Goal: Information Seeking & Learning: Learn about a topic

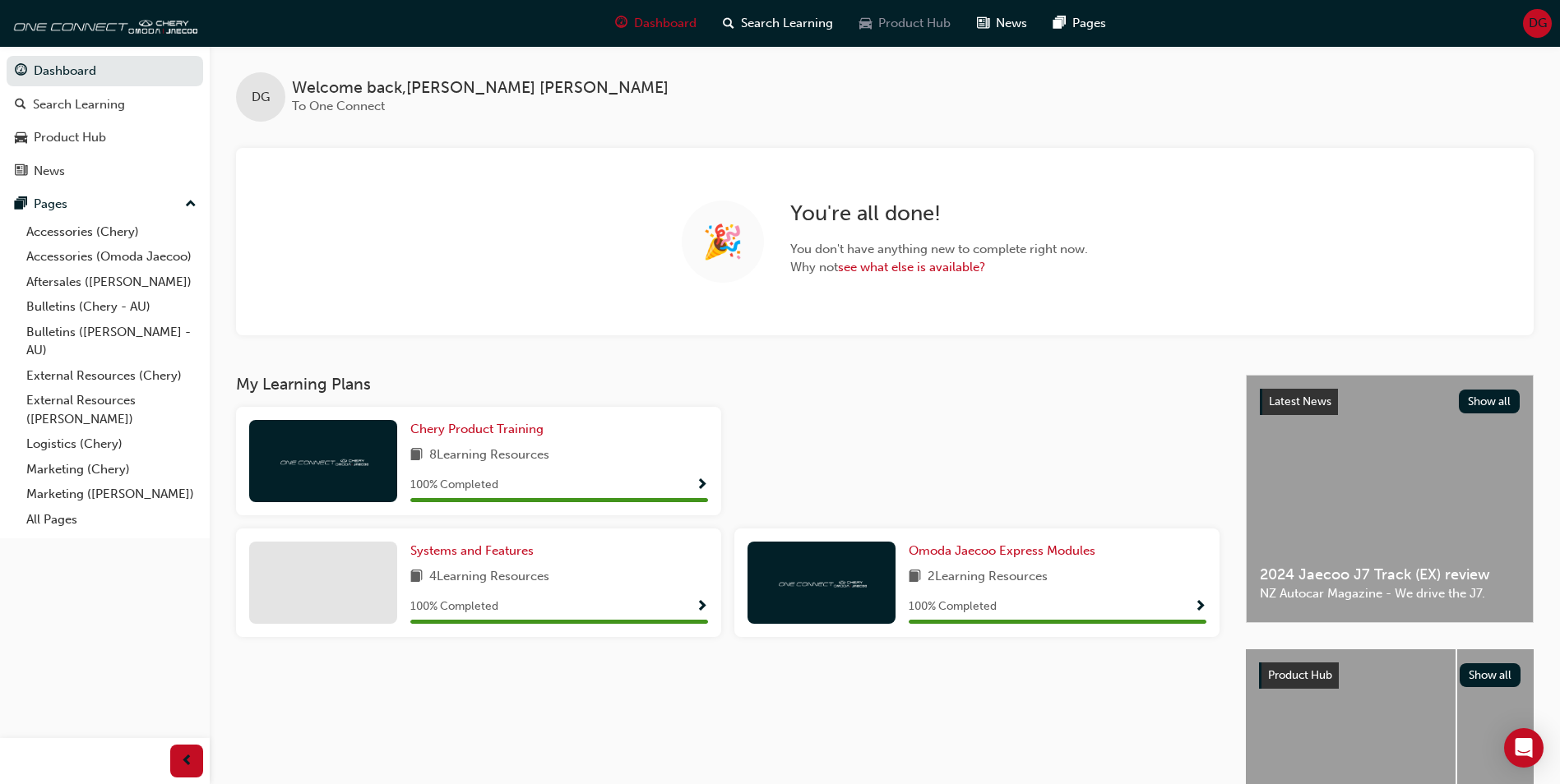
click at [901, 30] on span "Product Hub" at bounding box center [914, 23] width 72 height 18
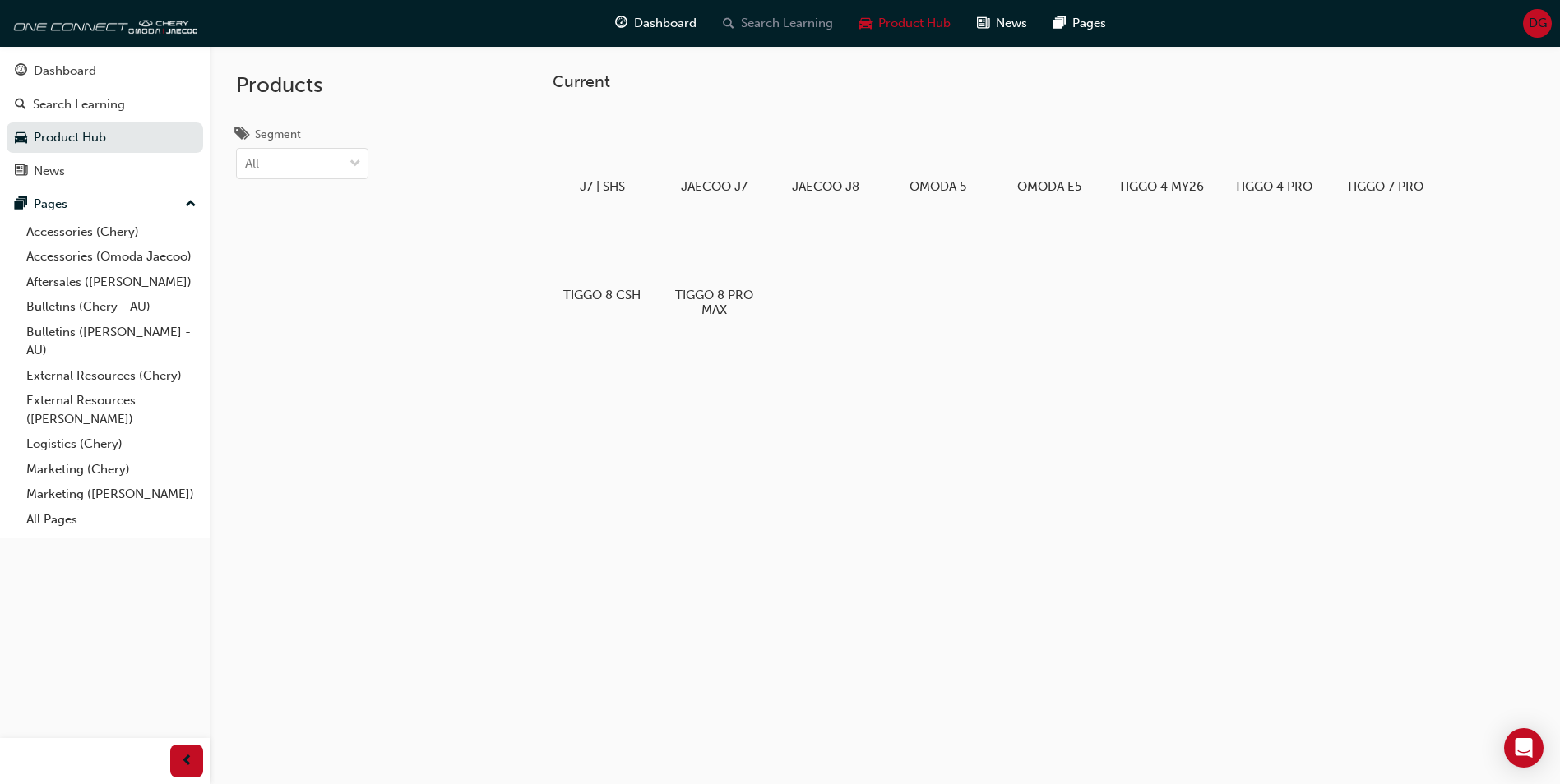
click at [800, 18] on span "Search Learning" at bounding box center [787, 23] width 92 height 18
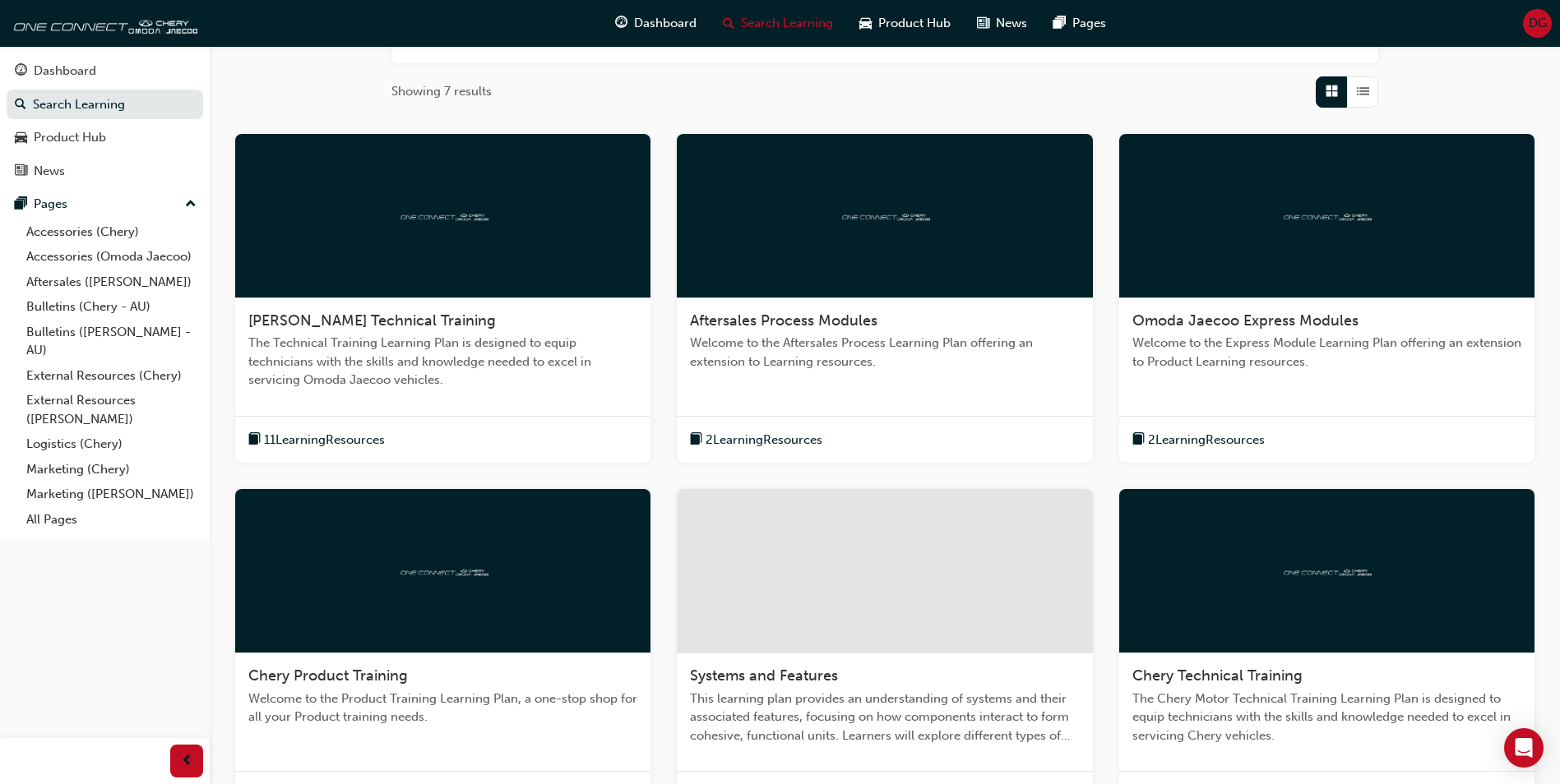
scroll to position [82, 0]
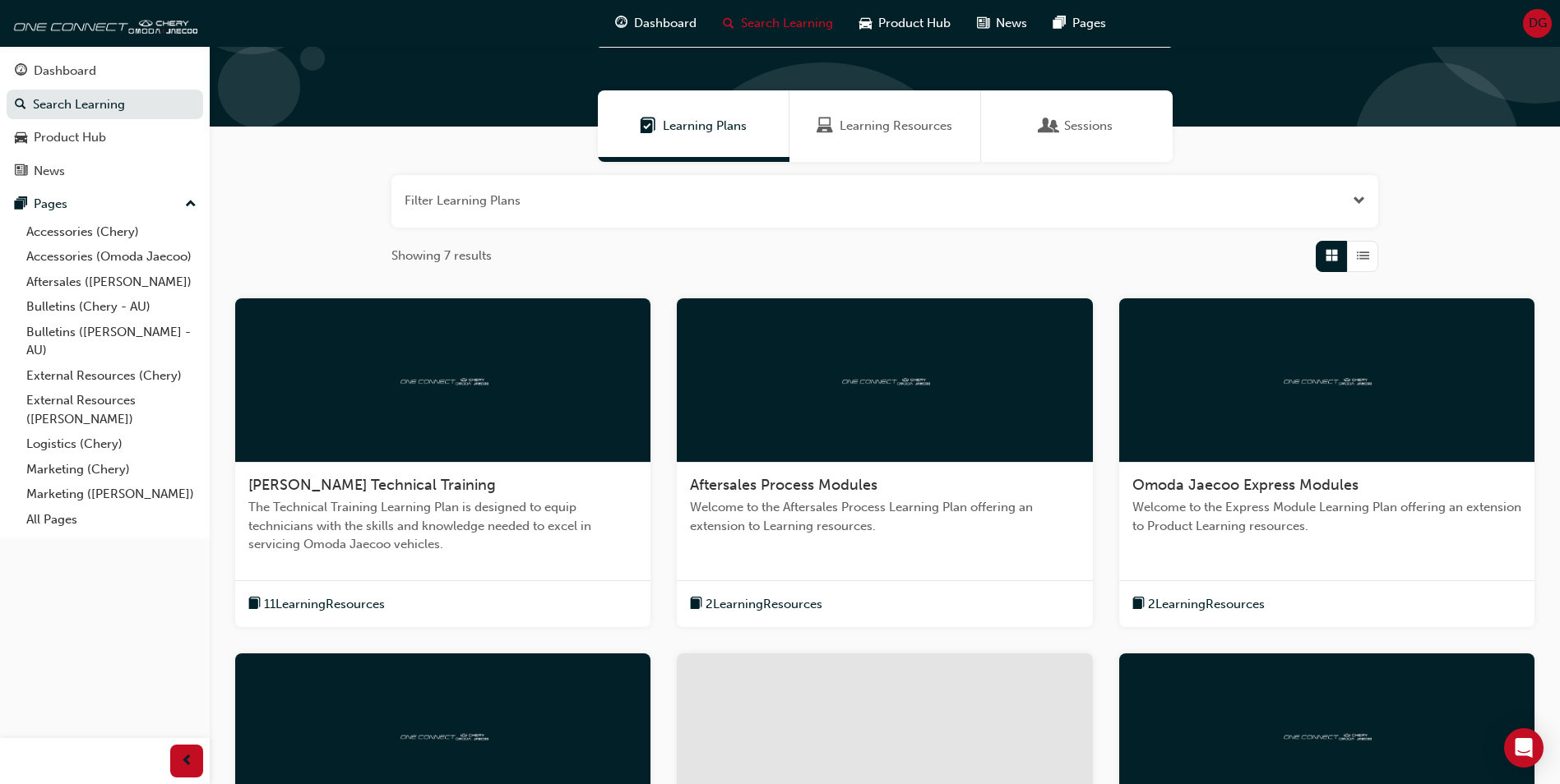
click at [1135, 206] on button "button" at bounding box center [885, 201] width 986 height 53
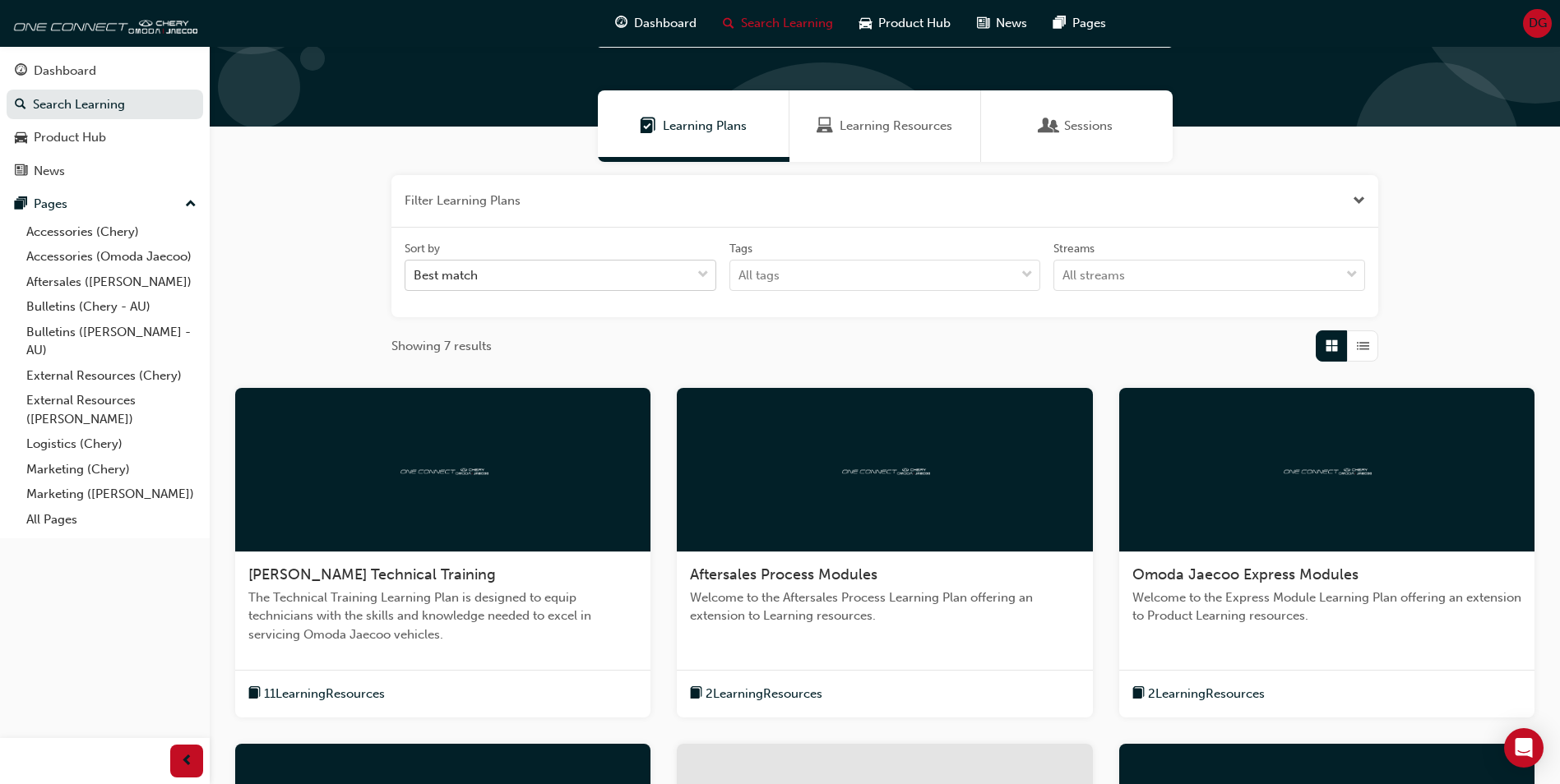
click at [647, 271] on div "Best match" at bounding box center [548, 275] width 285 height 29
click at [416, 271] on input "Sort by Best match" at bounding box center [415, 274] width 2 height 14
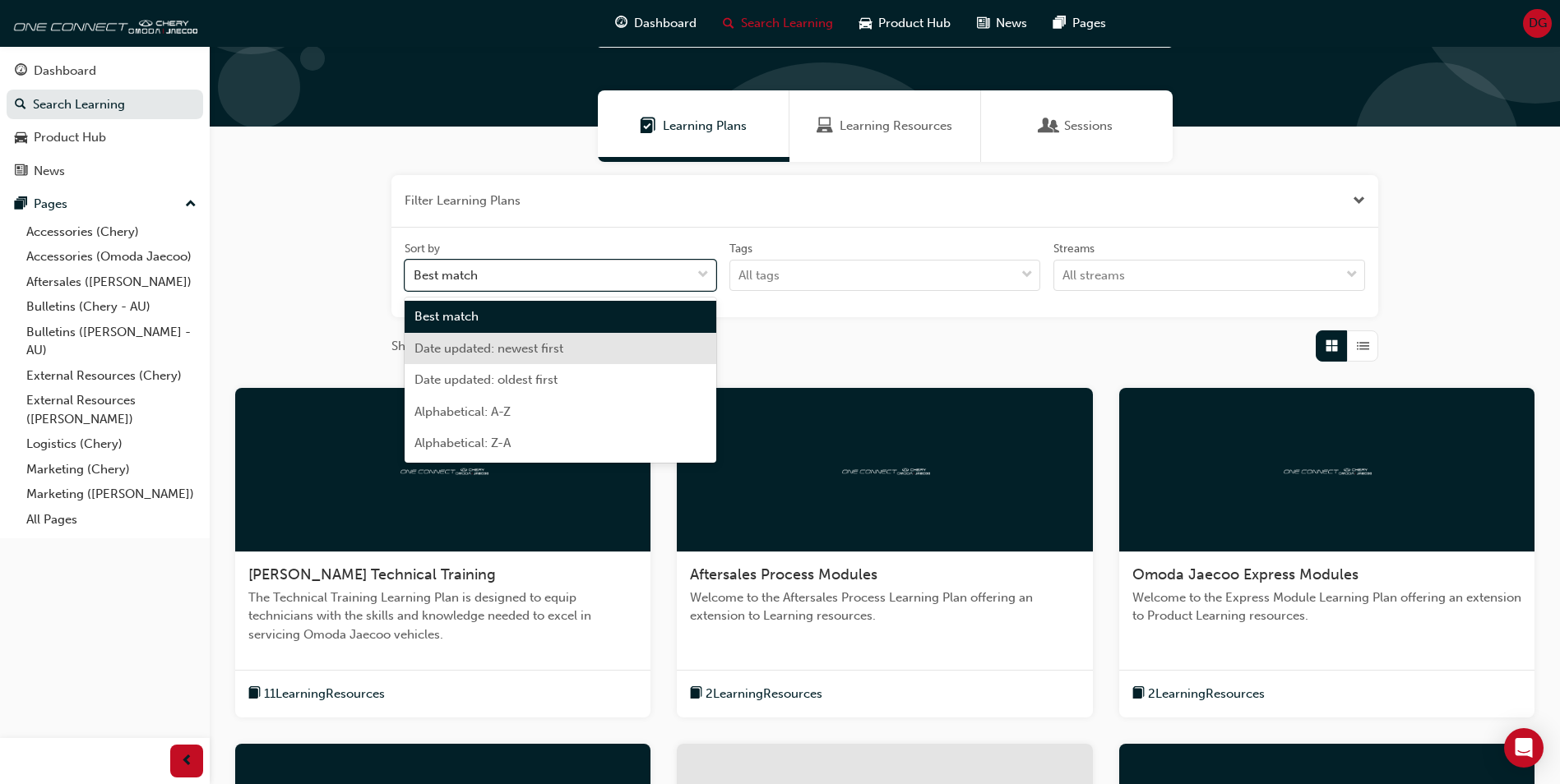
click at [622, 352] on div "Date updated: newest first" at bounding box center [560, 349] width 311 height 32
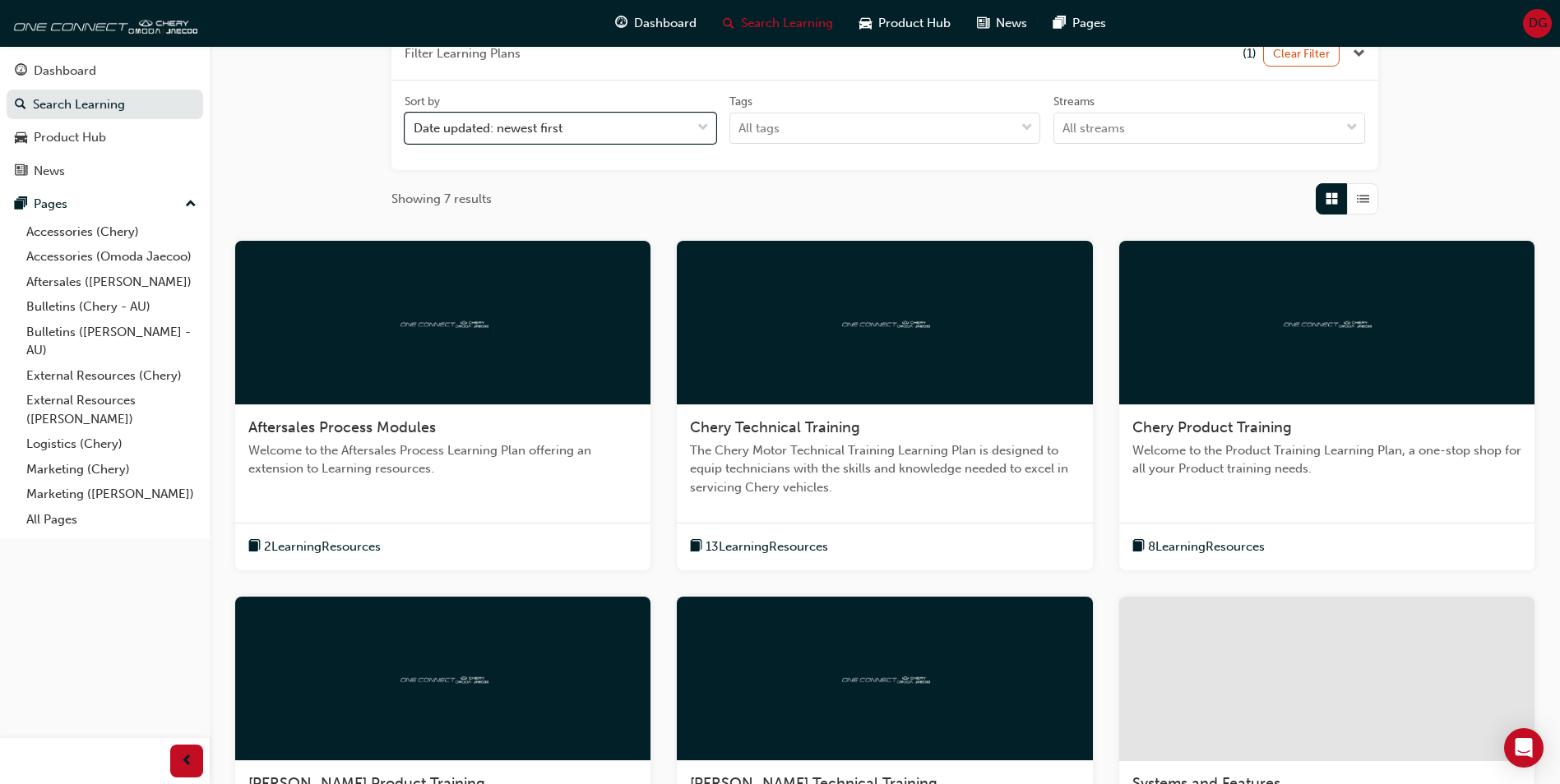
scroll to position [247, 0]
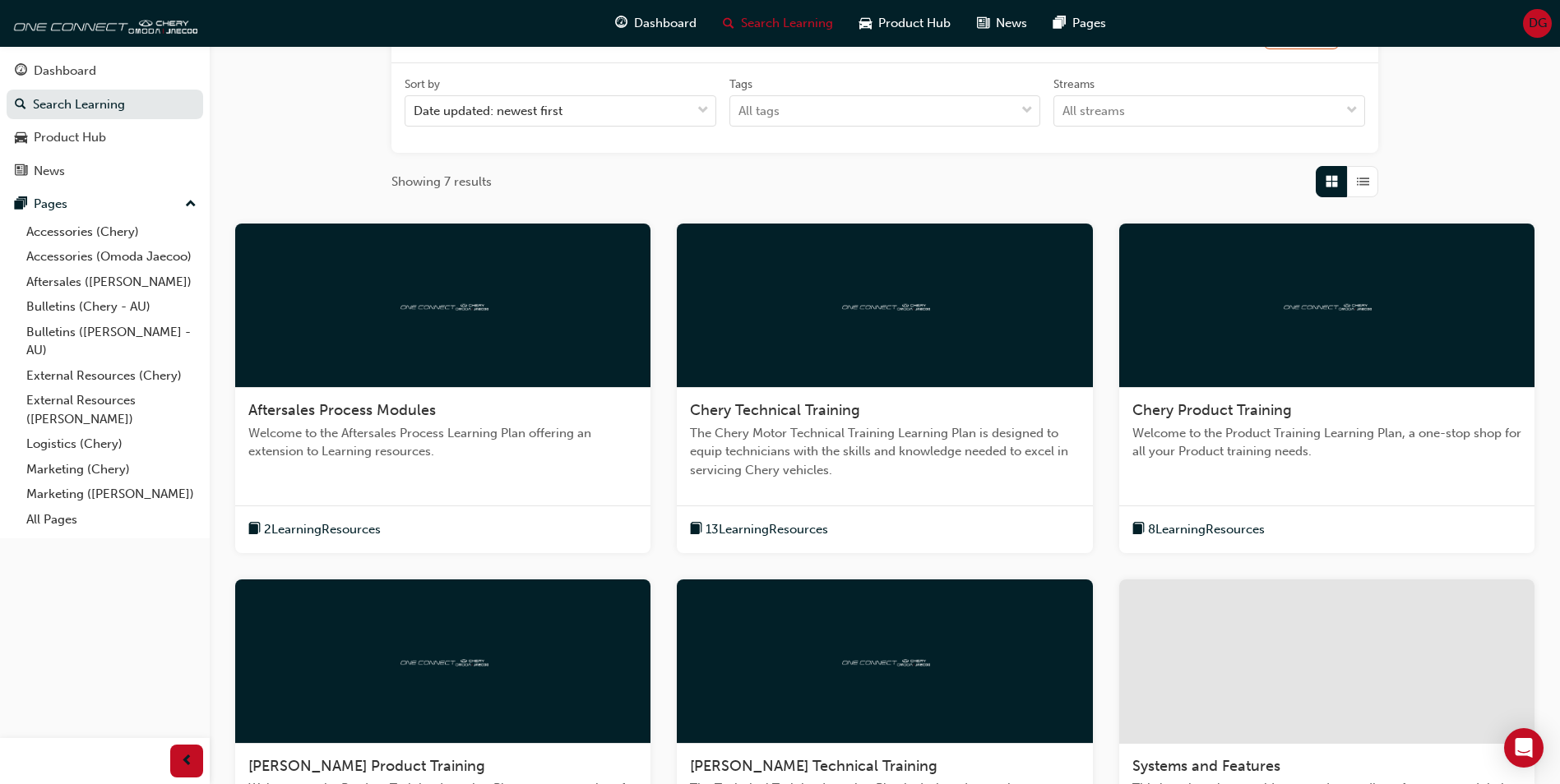
click at [425, 326] on div at bounding box center [443, 306] width 416 height 164
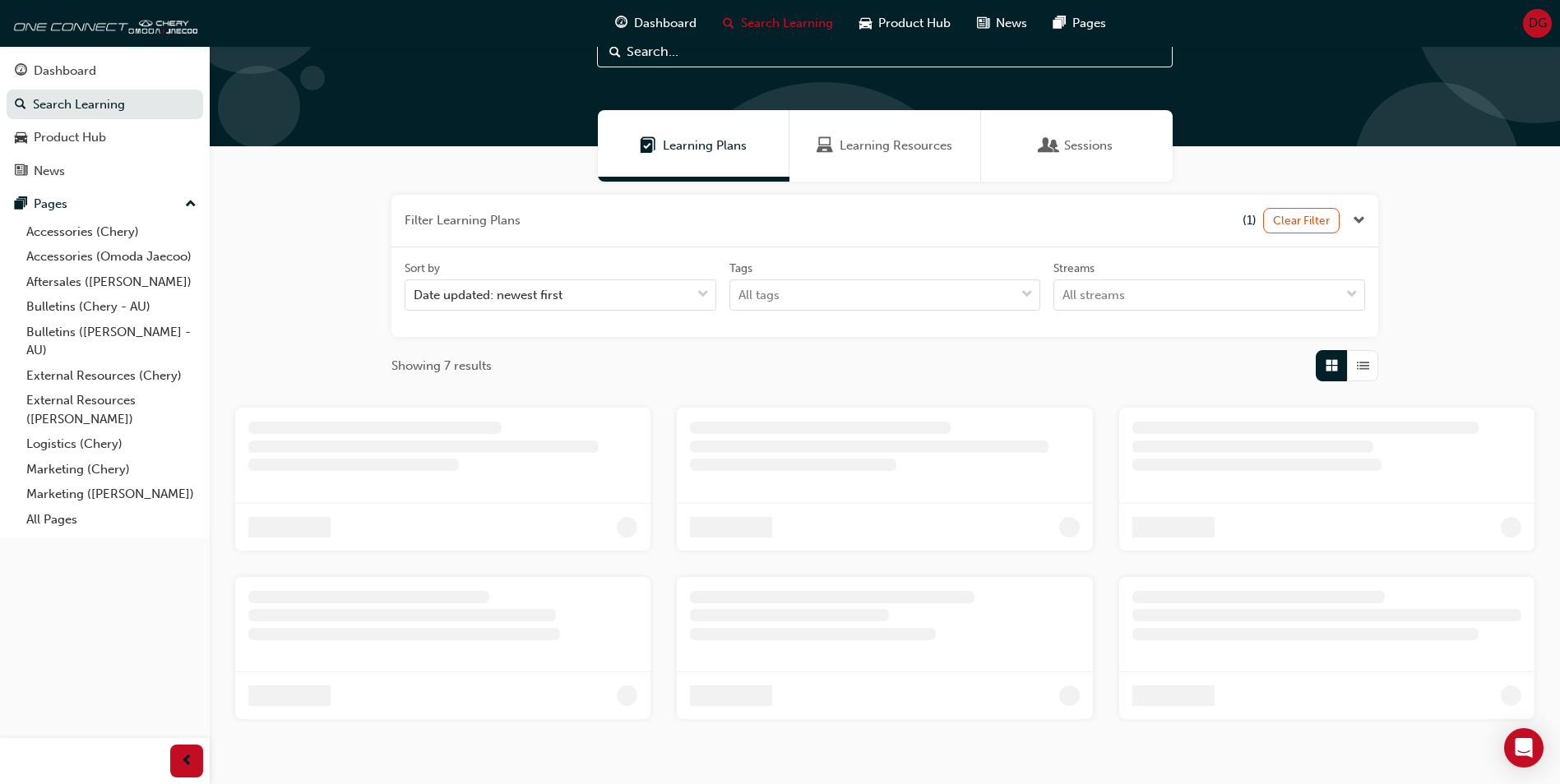
scroll to position [131, 0]
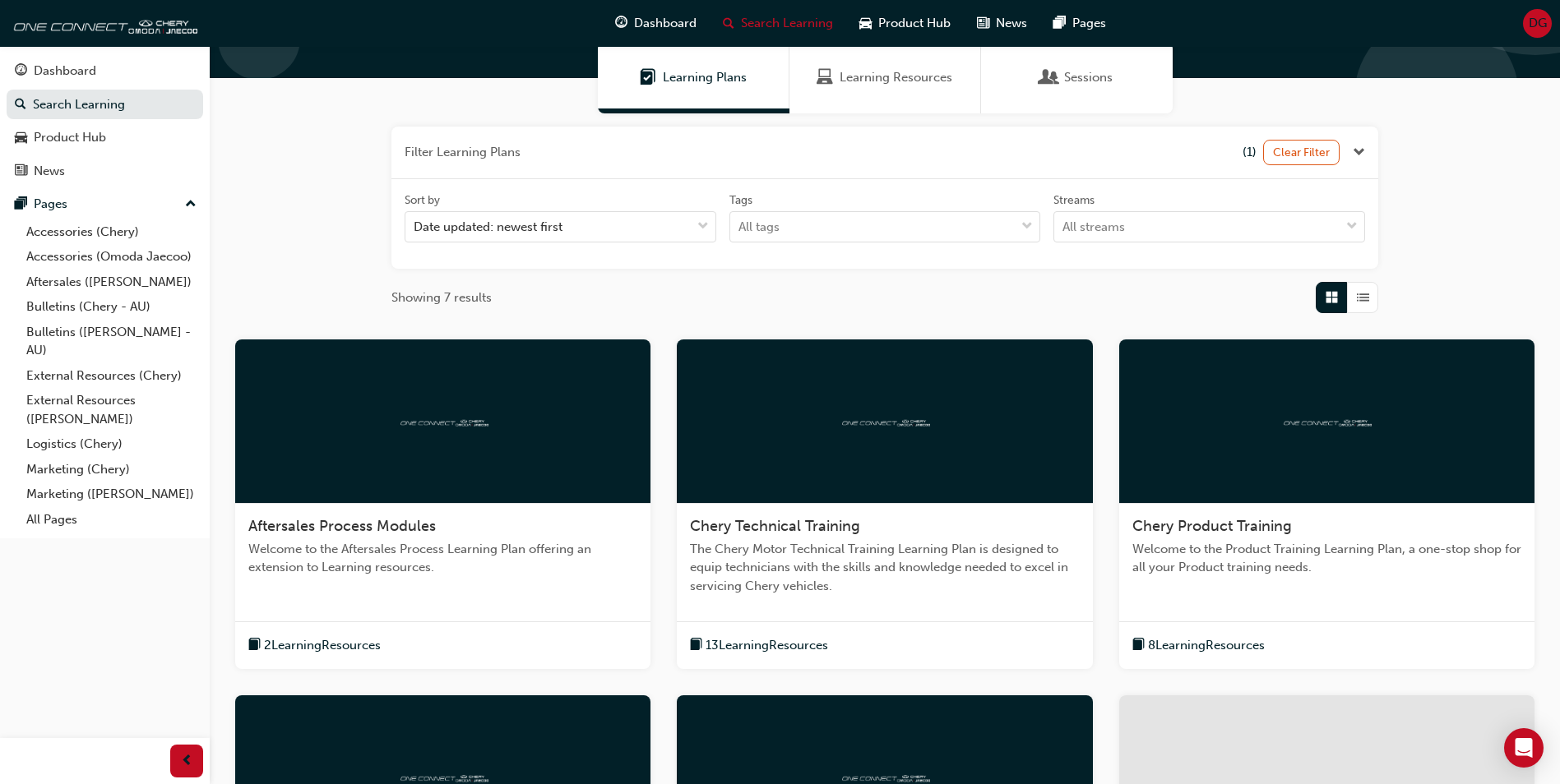
click at [848, 414] on img at bounding box center [885, 421] width 91 height 16
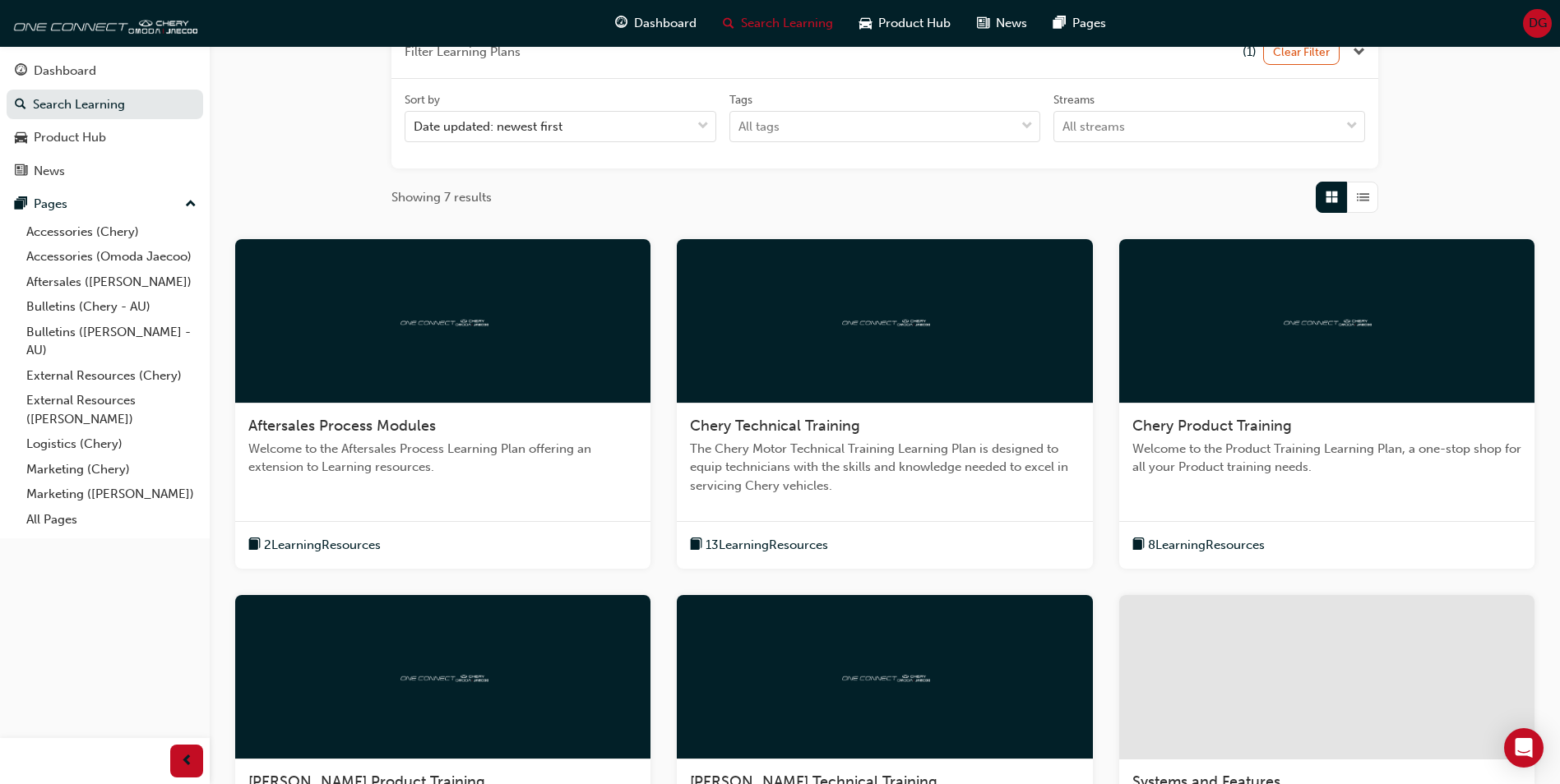
scroll to position [378, 0]
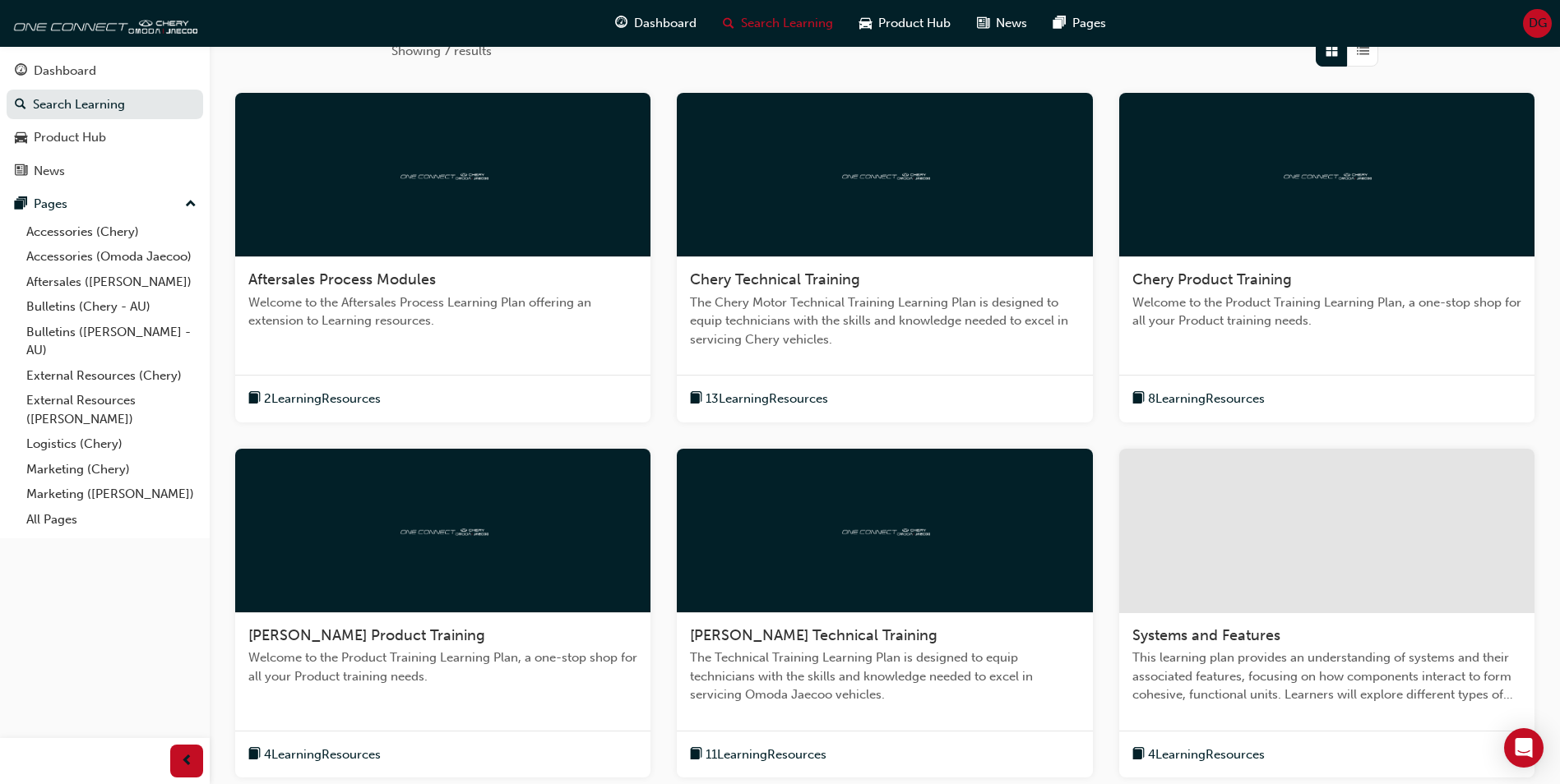
click at [1220, 186] on div at bounding box center [1327, 175] width 416 height 164
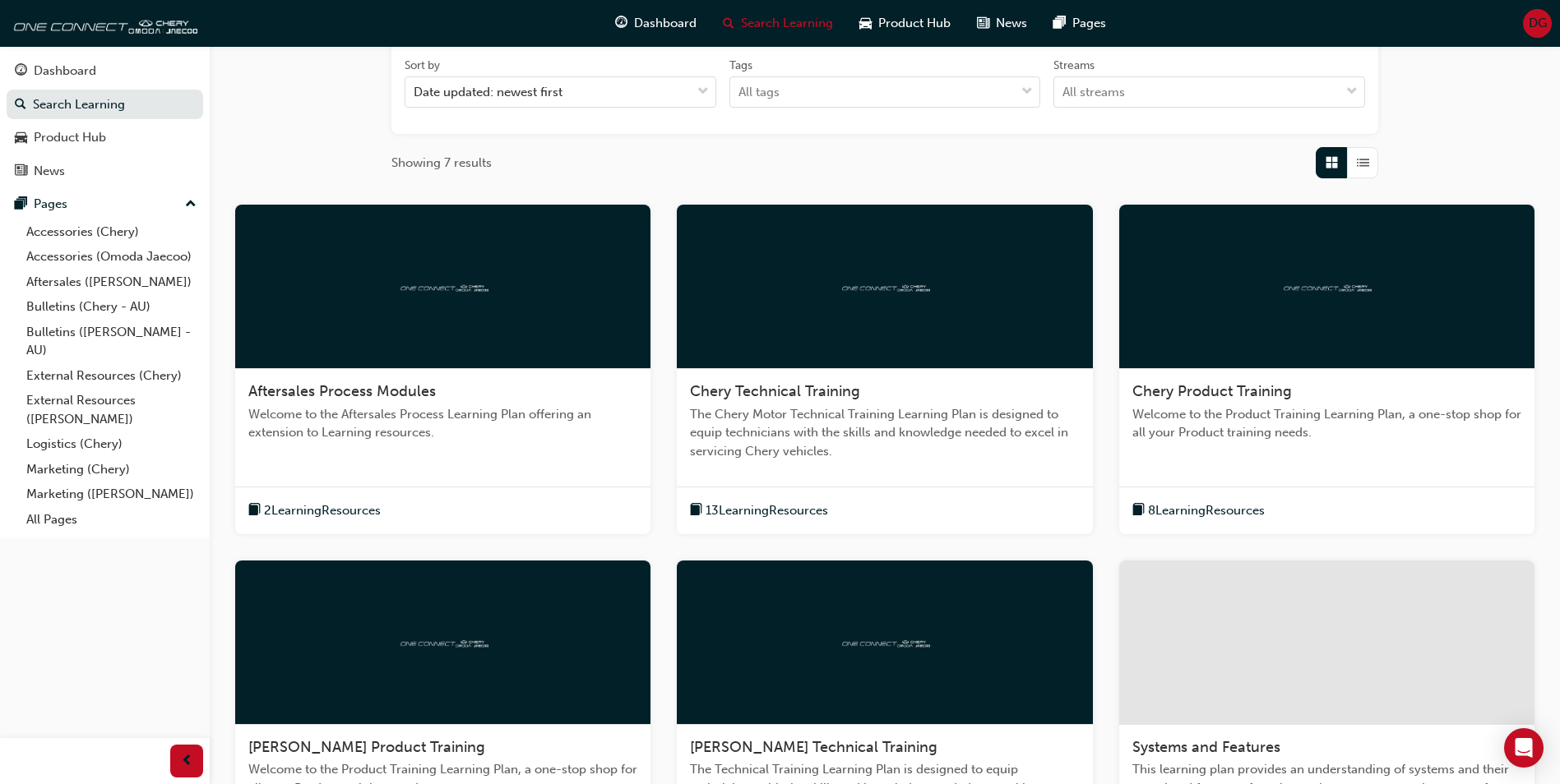
scroll to position [542, 0]
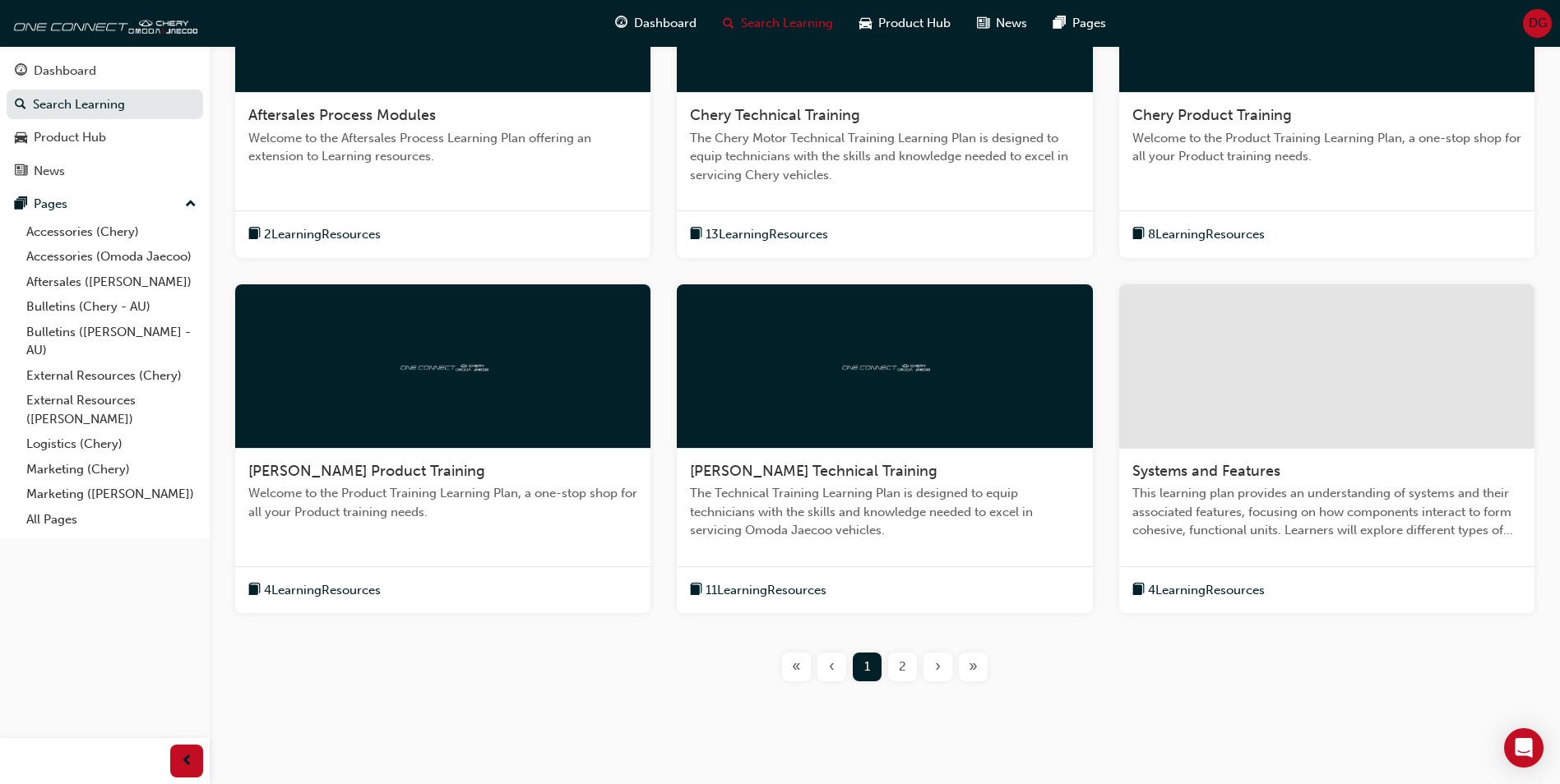
click at [498, 358] on div at bounding box center [443, 367] width 416 height 164
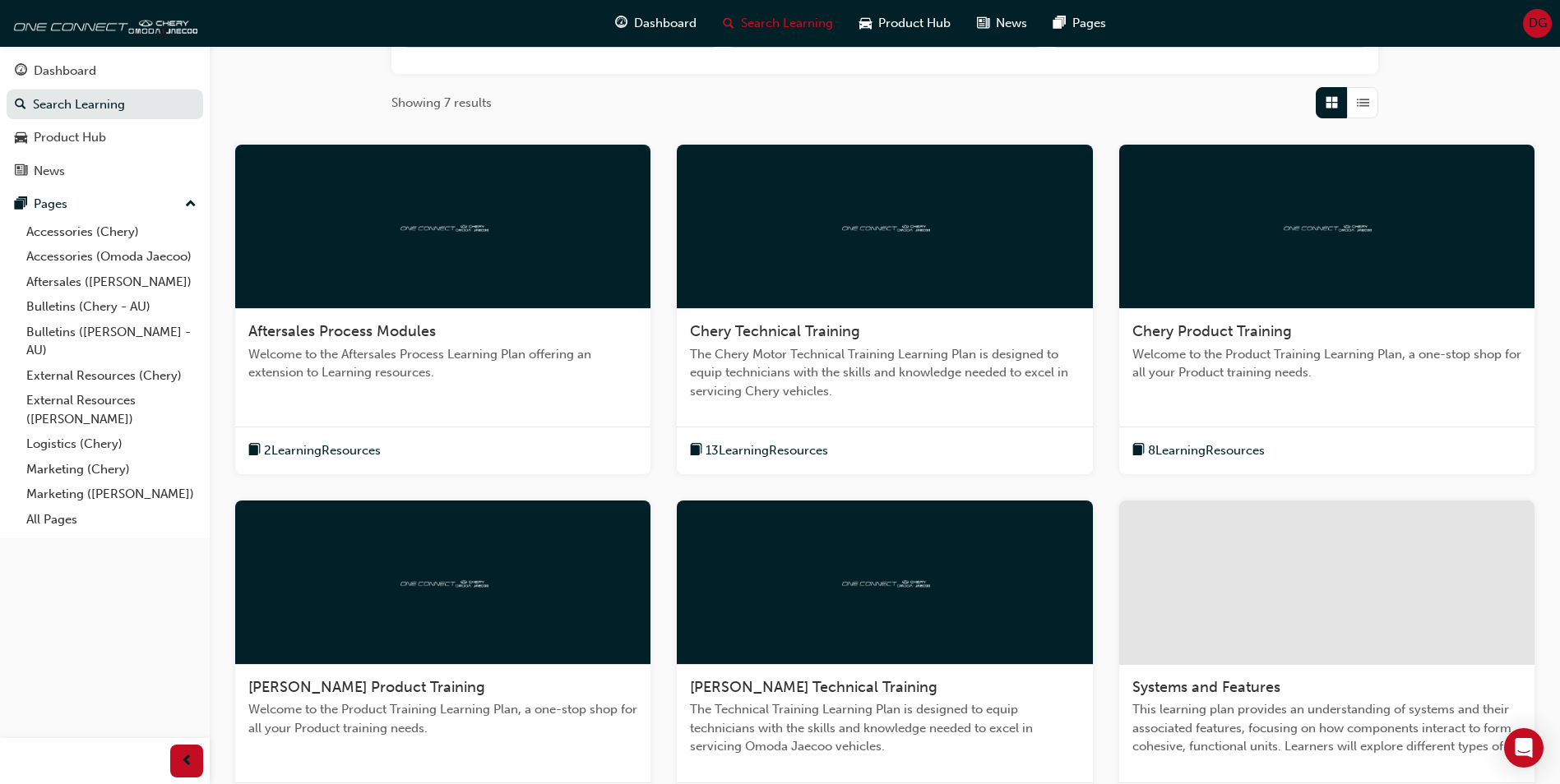
scroll to position [378, 0]
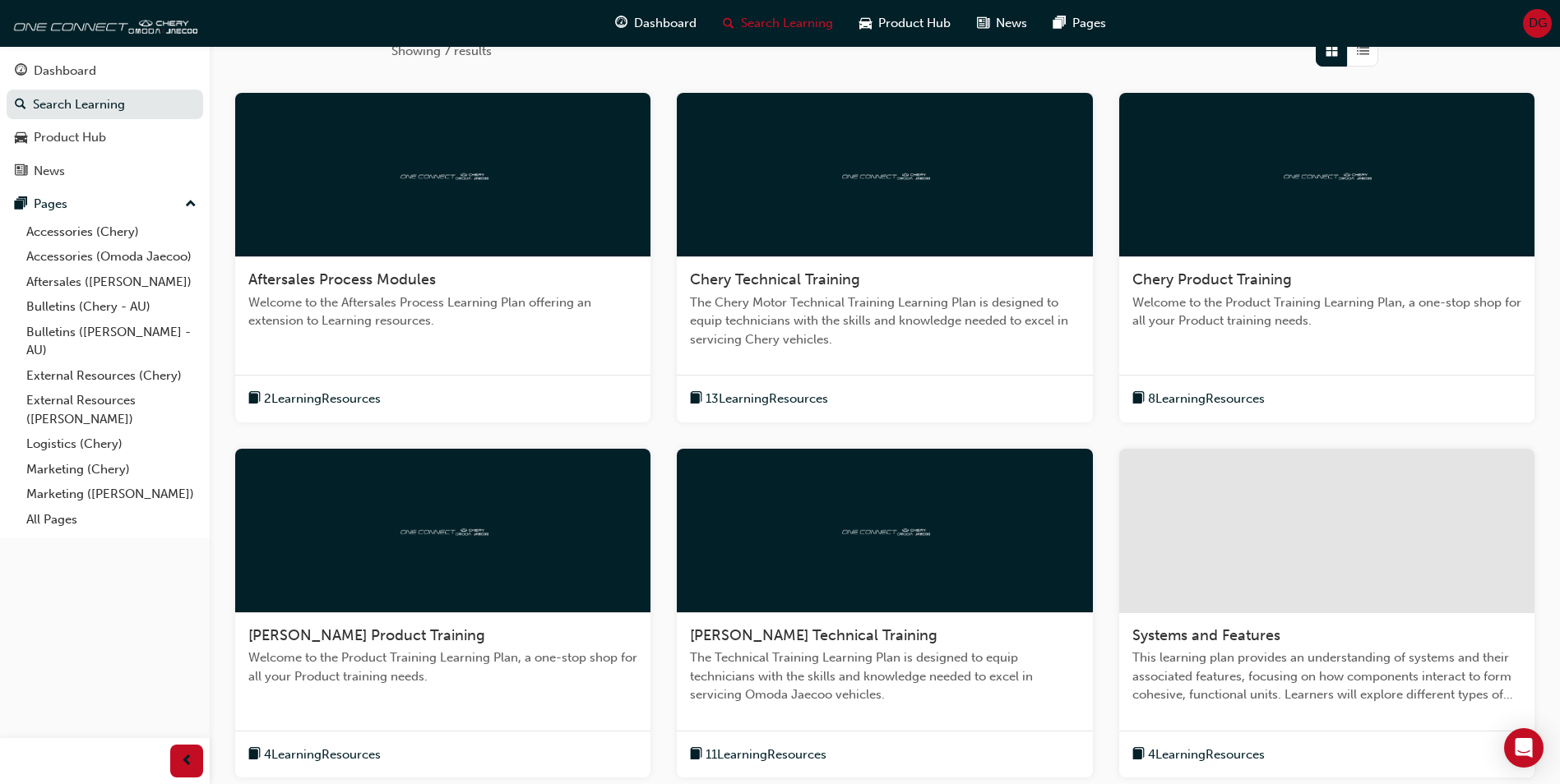
click at [896, 543] on div at bounding box center [885, 531] width 416 height 164
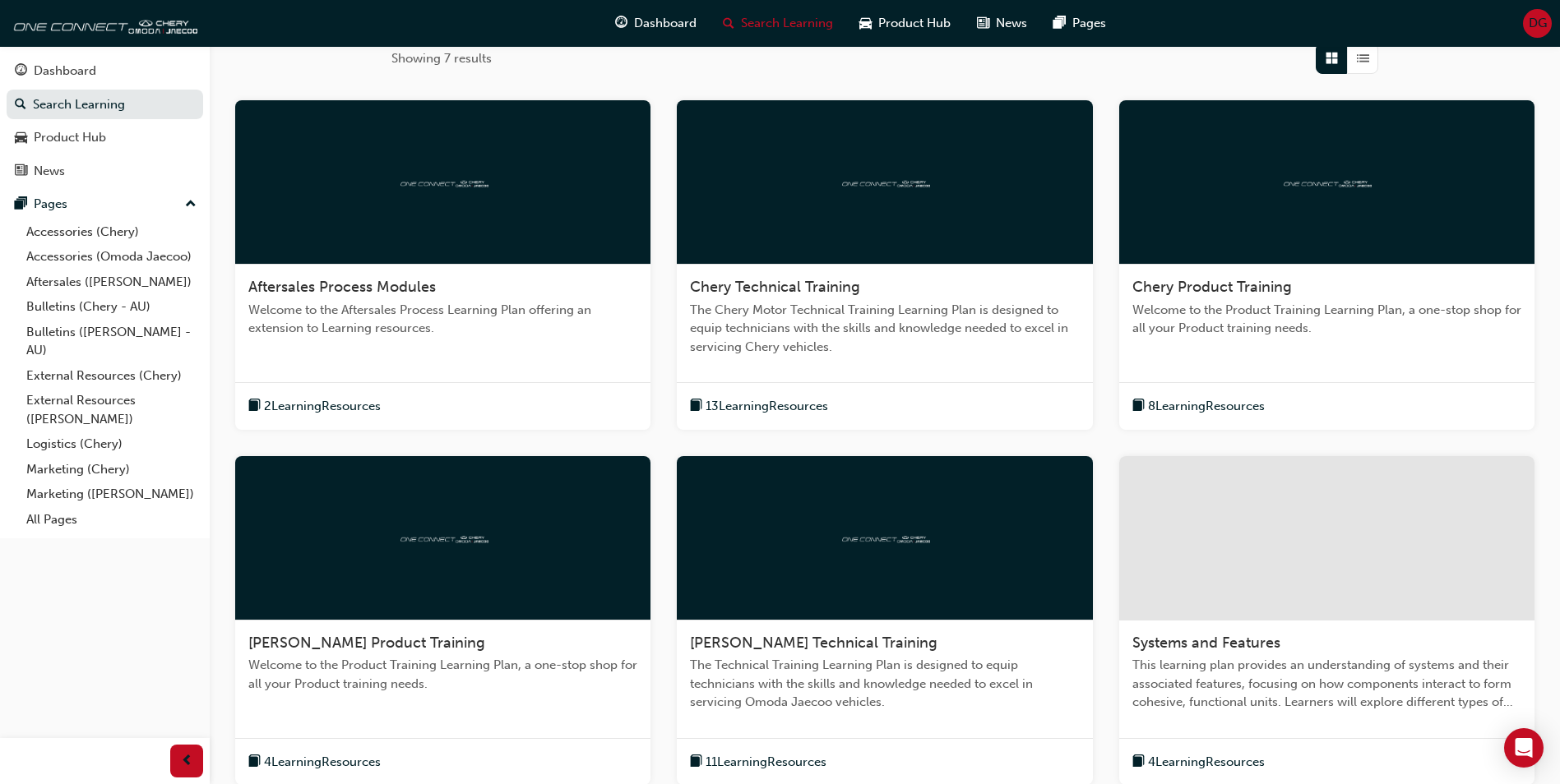
scroll to position [542, 0]
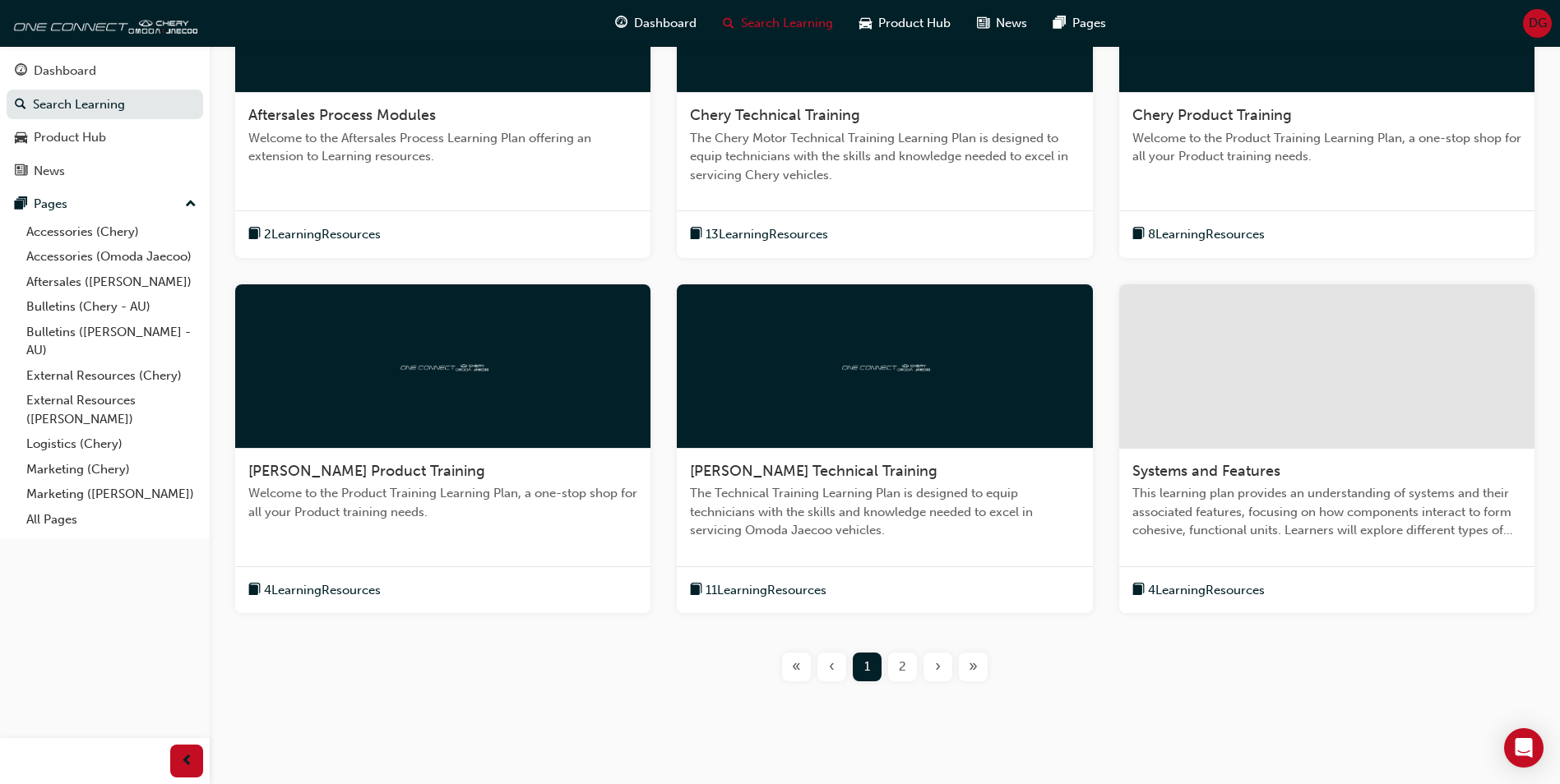
click at [1288, 450] on div "Systems and Features This learning plan provides an understanding of systems an…" at bounding box center [1327, 507] width 416 height 117
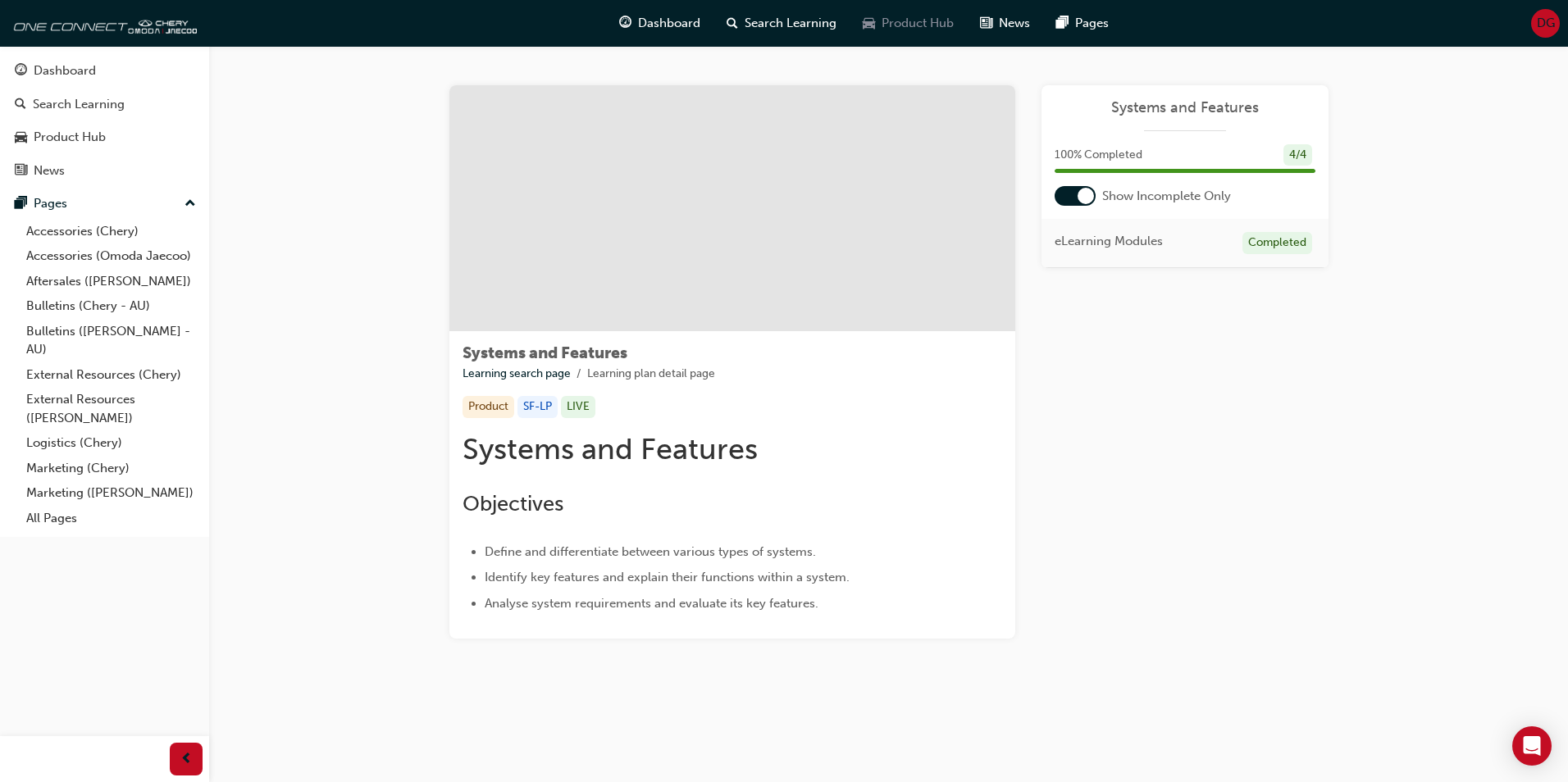
click at [901, 31] on span "Product Hub" at bounding box center [918, 23] width 72 height 18
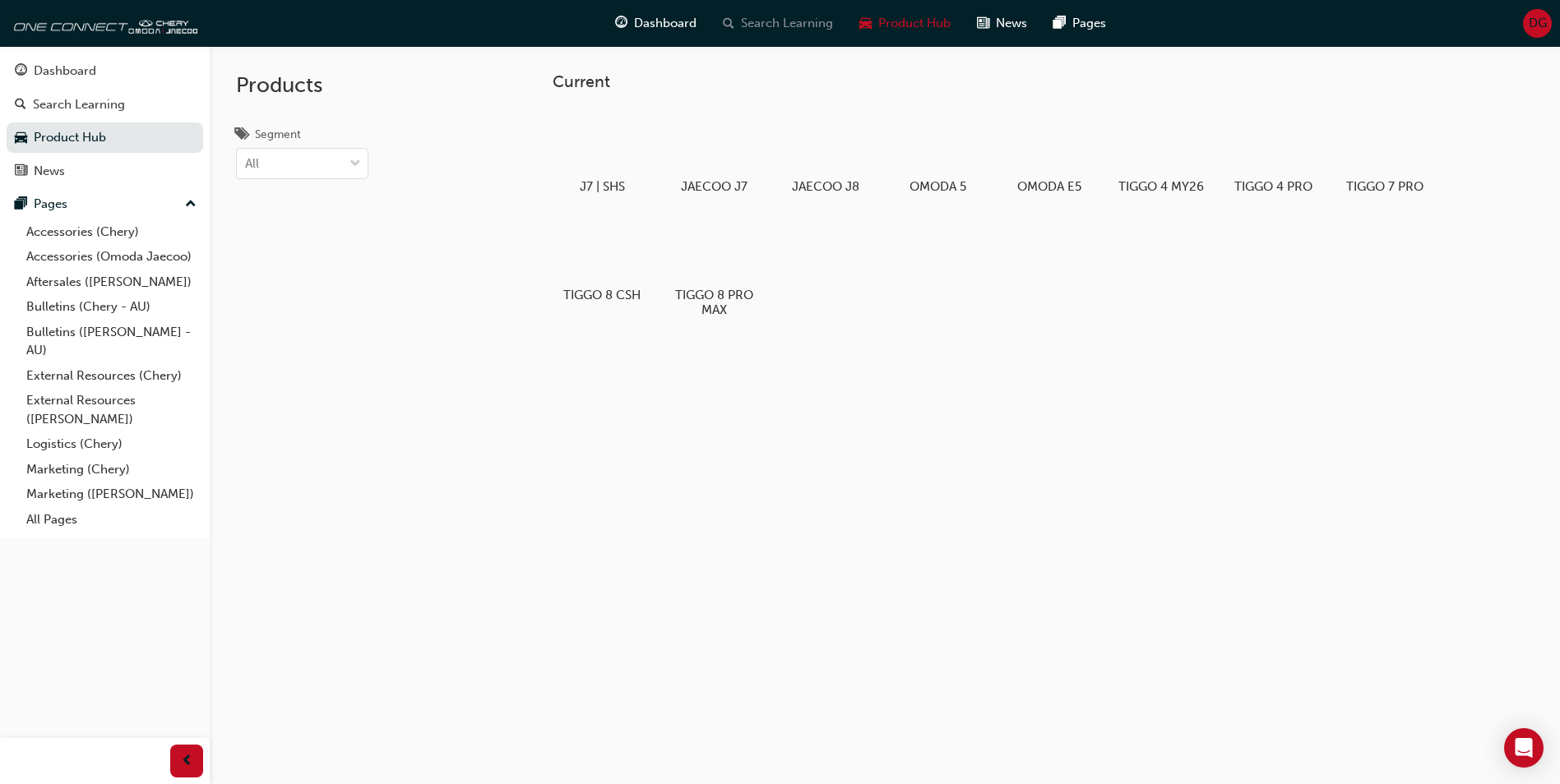
click at [828, 31] on span "Search Learning" at bounding box center [787, 23] width 92 height 18
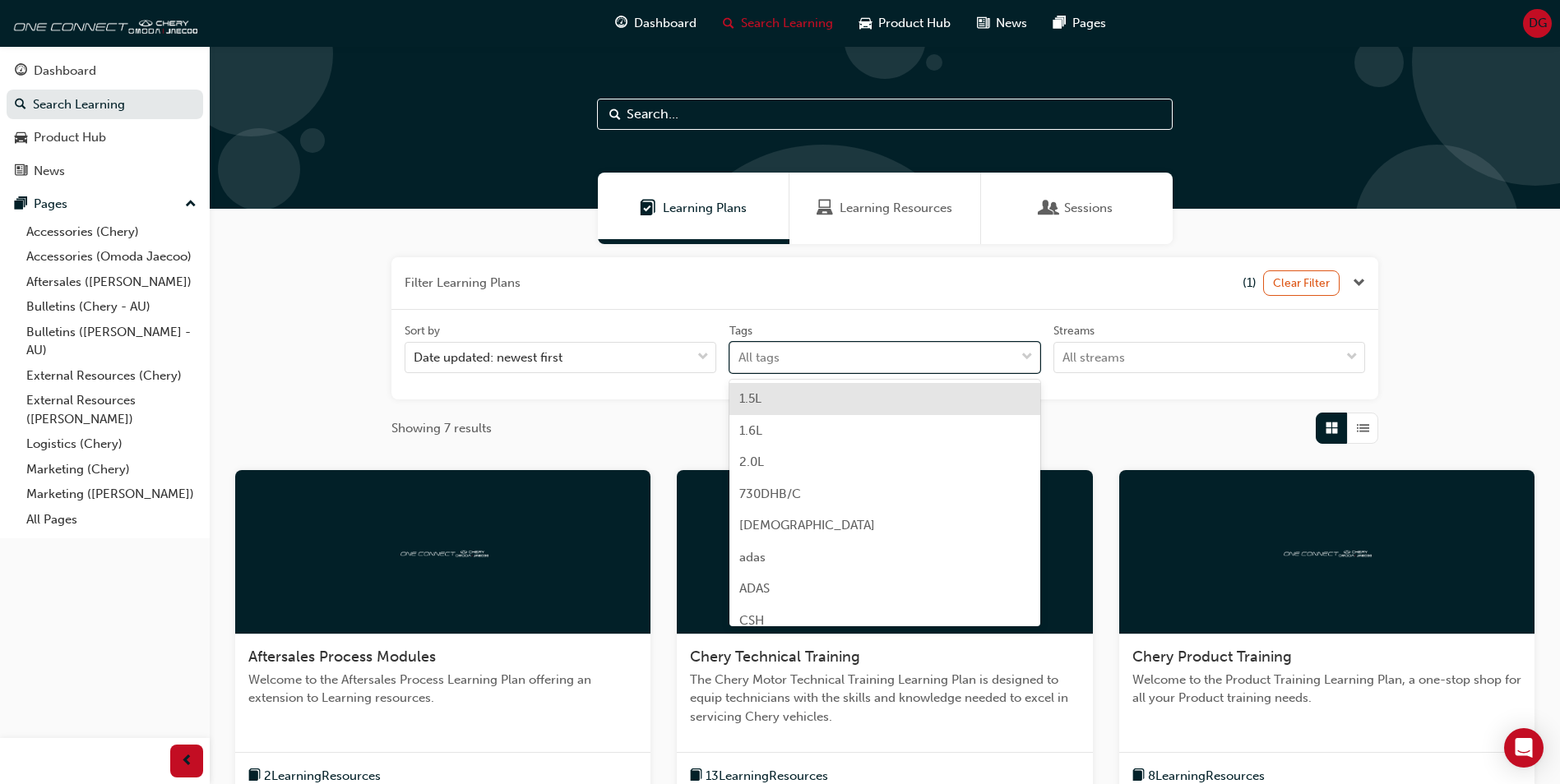
click at [788, 344] on div "All tags" at bounding box center [873, 357] width 285 height 29
click at [740, 350] on input "Tags option 1.5L focused, 1 of 38. 38 results available. Use Up and Down to cho…" at bounding box center [739, 356] width 2 height 14
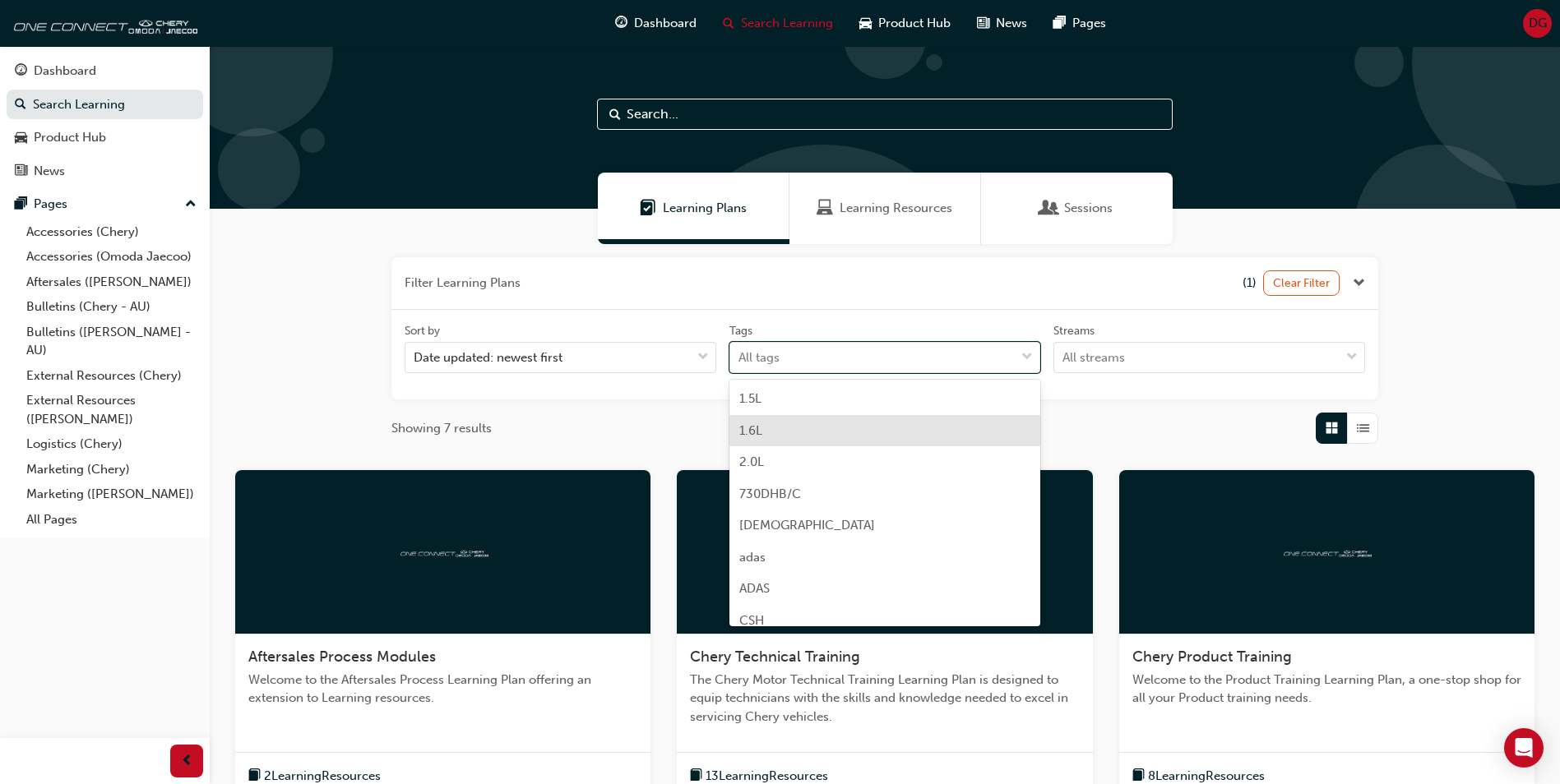
click at [1121, 378] on div "Sort by Date updated: newest first Tags option 1.6L focused, 2 of 38. 38 result…" at bounding box center [885, 355] width 973 height 64
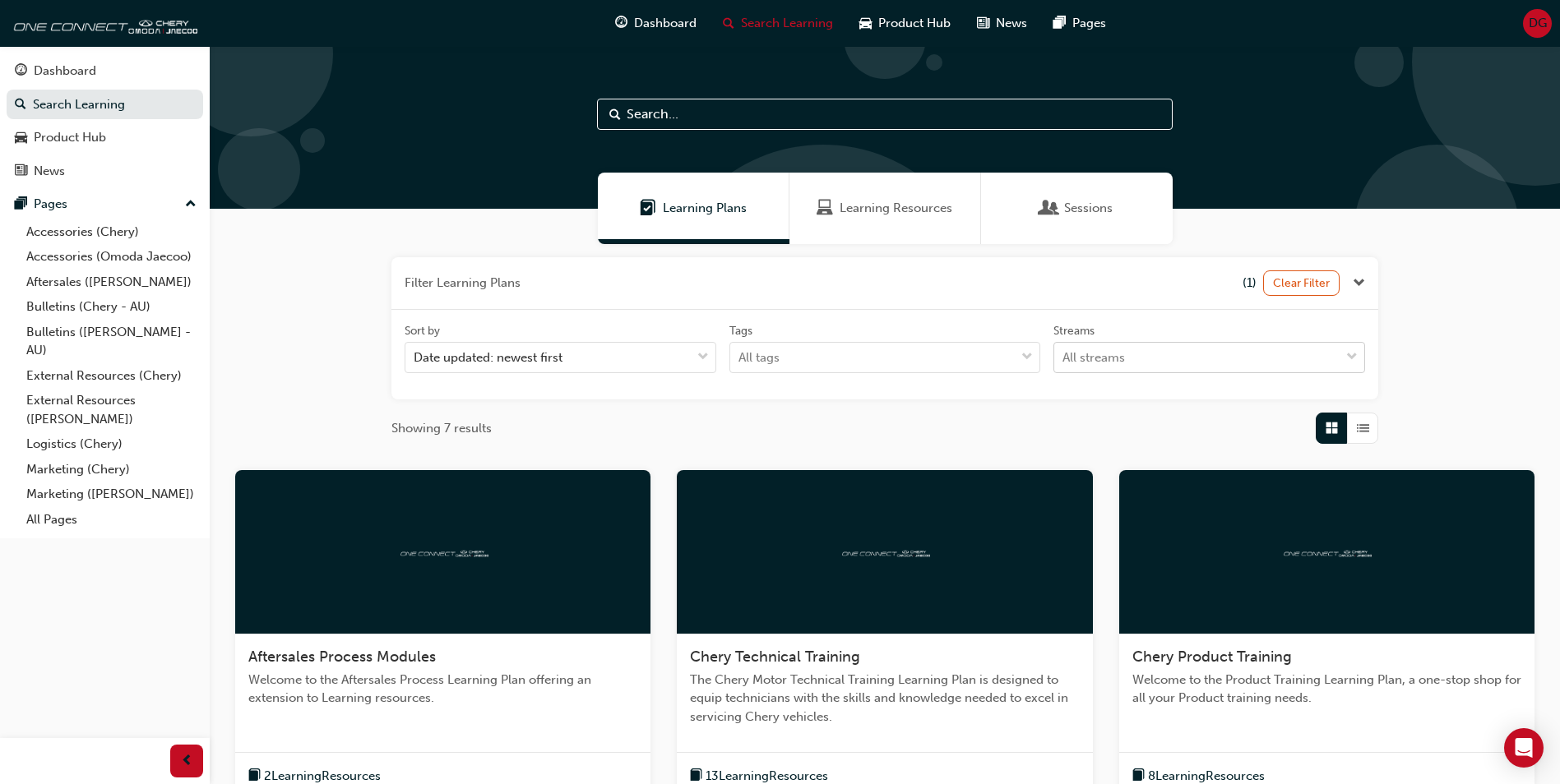
click at [1141, 356] on div "All streams" at bounding box center [1196, 357] width 285 height 29
click at [1064, 356] on input "Streams All streams" at bounding box center [1063, 356] width 2 height 14
click at [1127, 401] on div "Product" at bounding box center [1208, 399] width 311 height 32
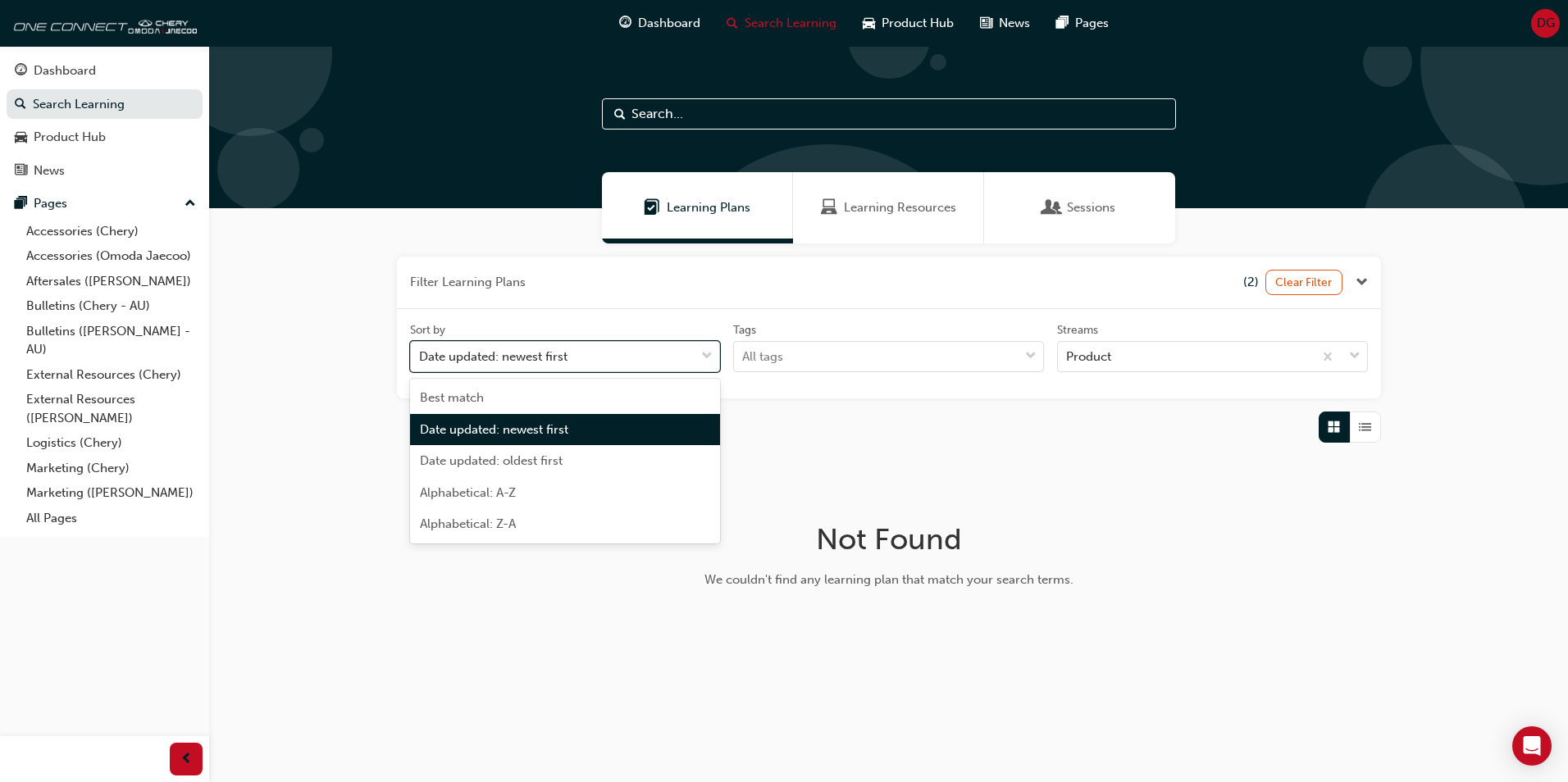
drag, startPoint x: 593, startPoint y: 344, endPoint x: 600, endPoint y: 367, distance: 24.0
click at [594, 346] on div "Date updated: newest first" at bounding box center [553, 356] width 285 height 29
click at [421, 349] on input "Sort by option Date updated: newest first focused, 2 of 5. 5 results available.…" at bounding box center [420, 356] width 2 height 14
click at [584, 396] on div "Best match" at bounding box center [565, 398] width 310 height 32
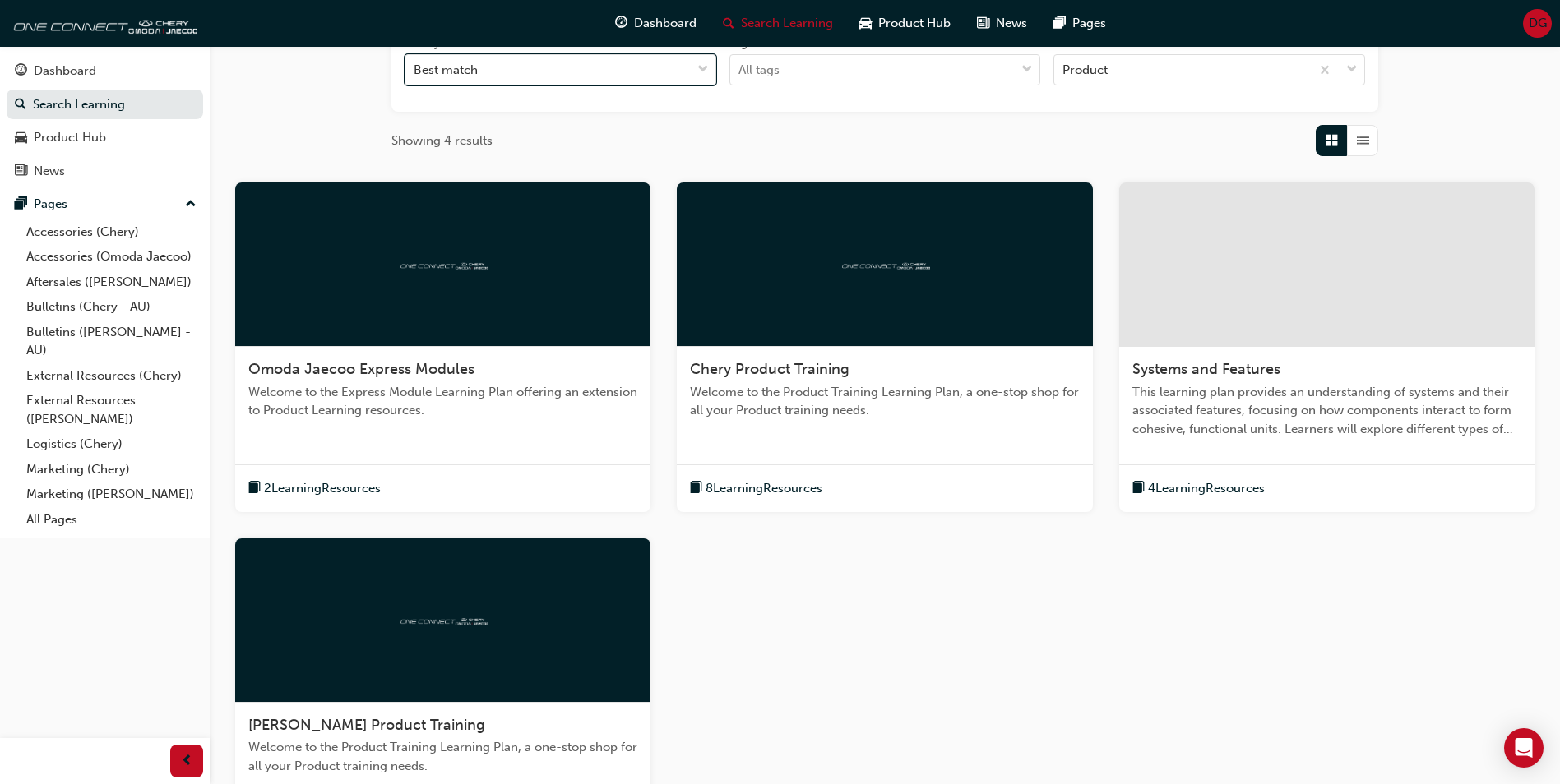
scroll to position [348, 0]
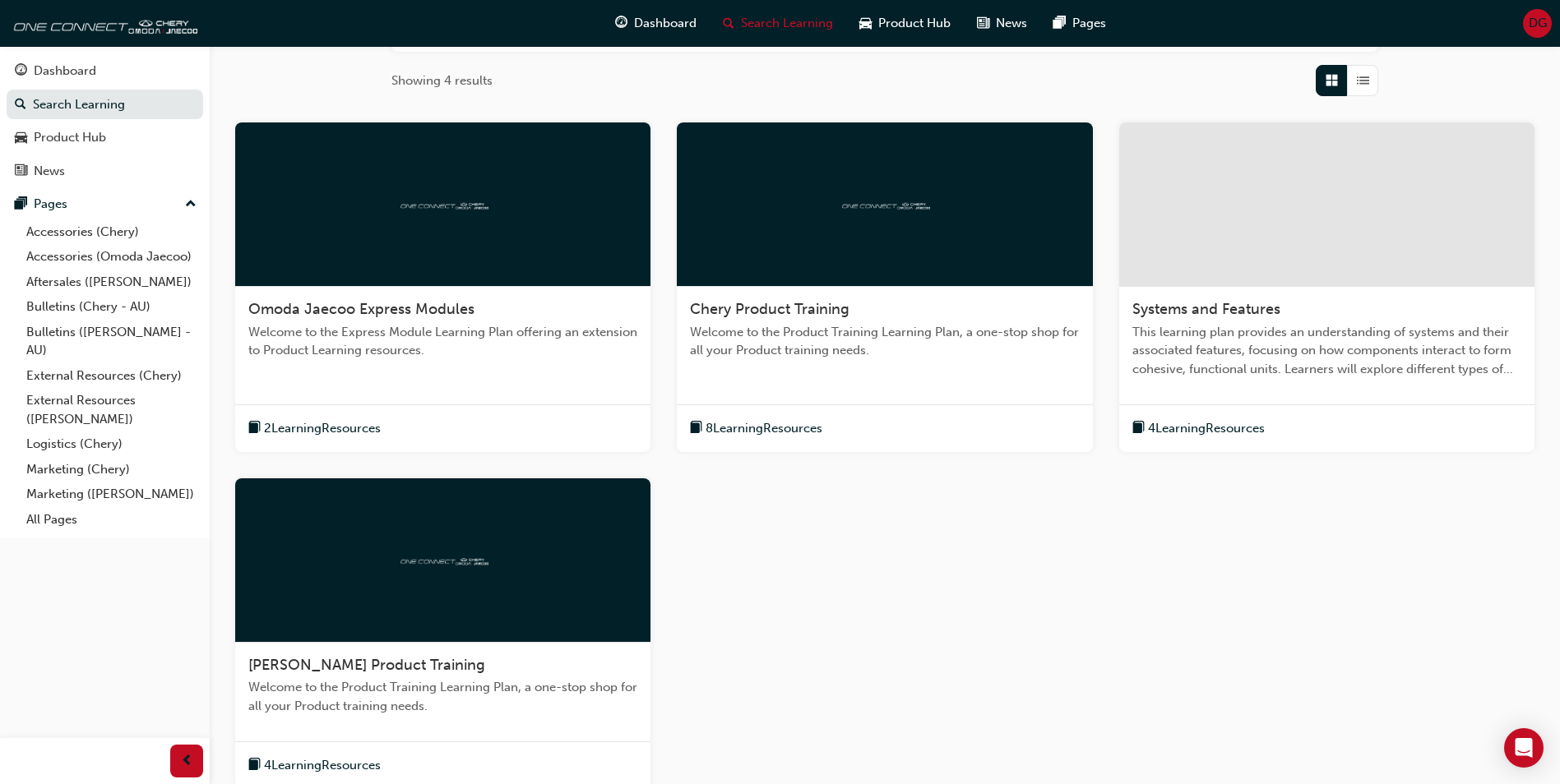
click at [521, 523] on div at bounding box center [443, 561] width 416 height 164
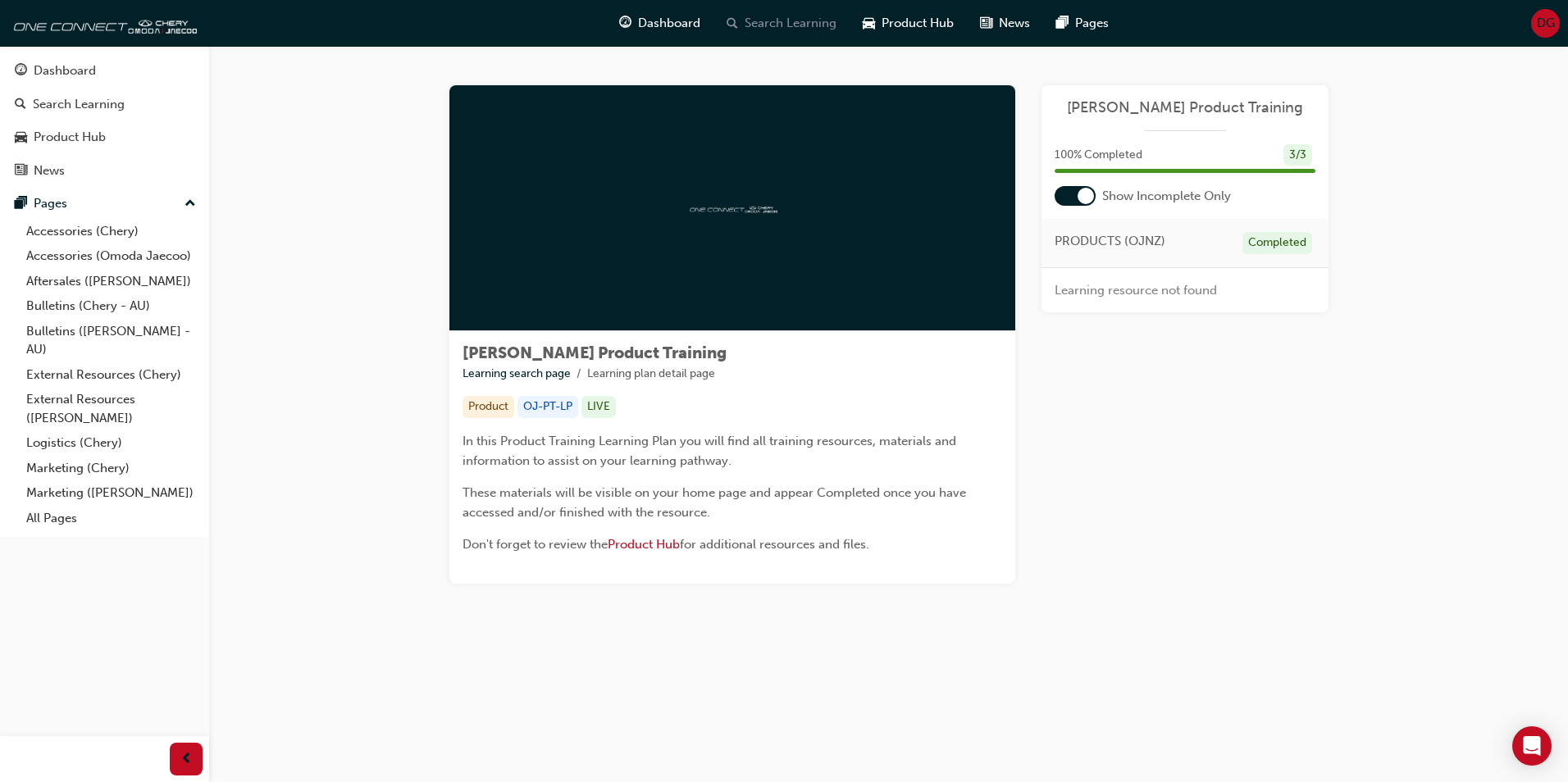
click at [776, 21] on span "Search Learning" at bounding box center [790, 23] width 92 height 18
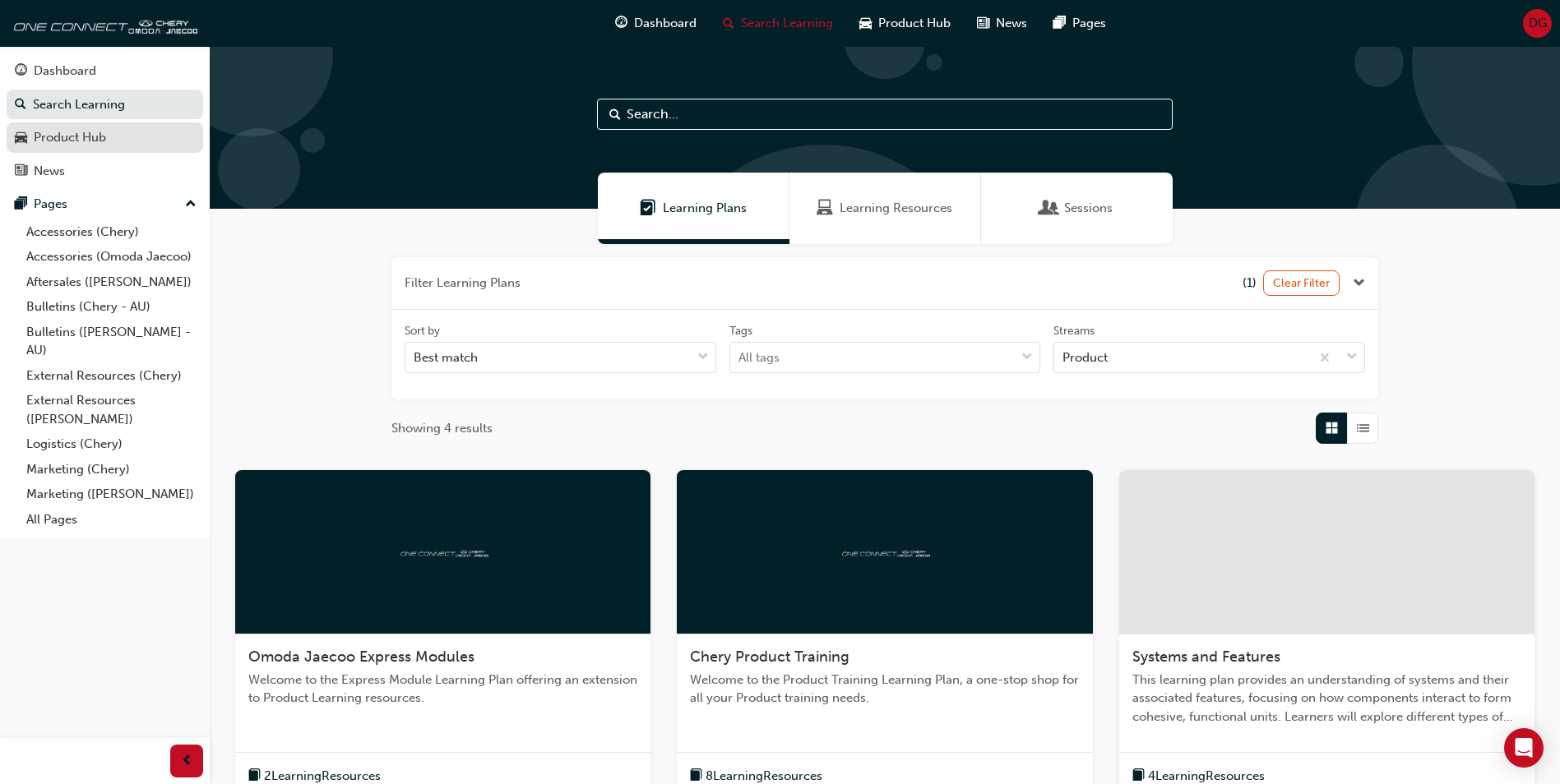
click at [95, 145] on div "Product Hub" at bounding box center [70, 138] width 72 height 18
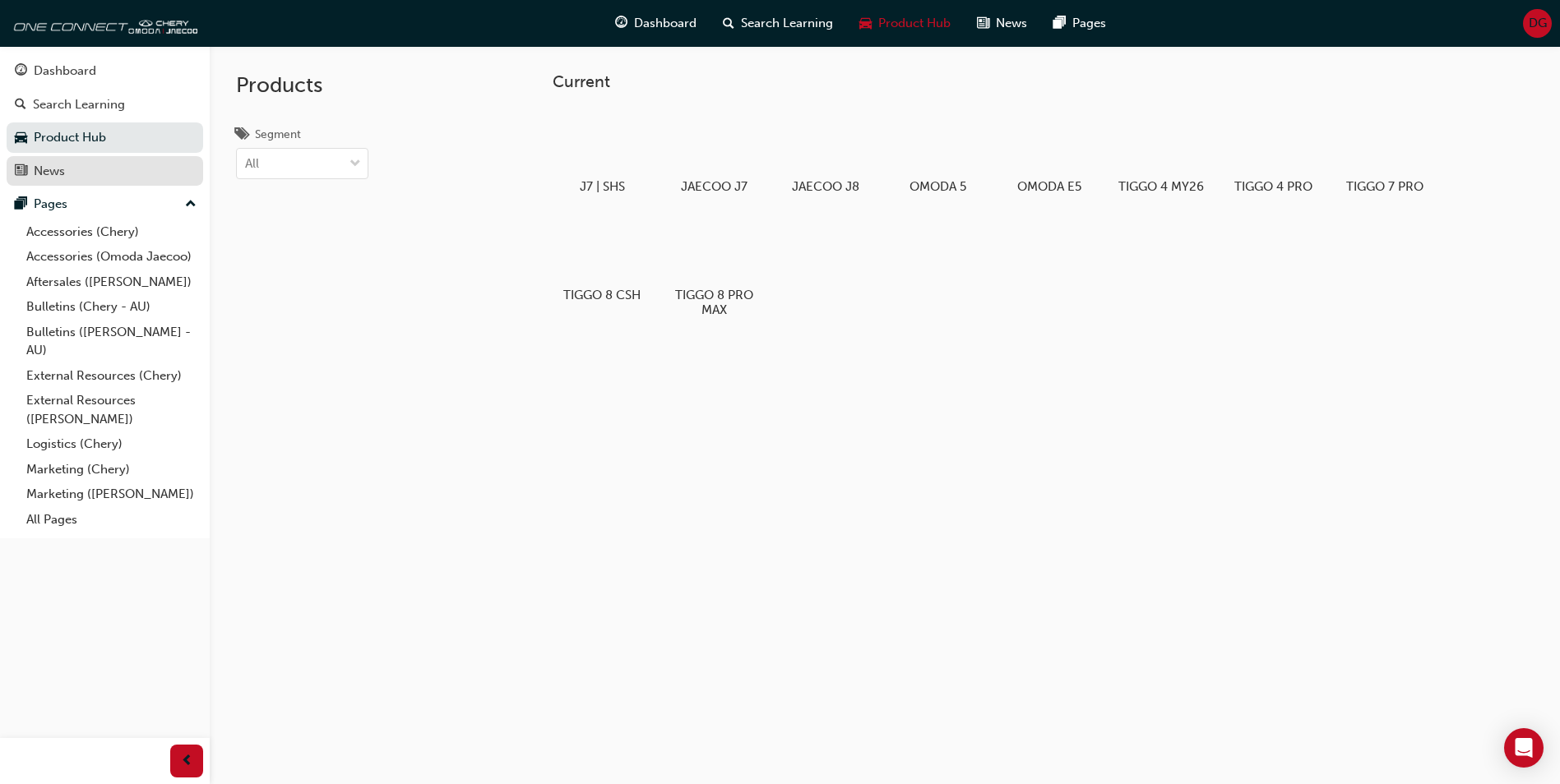
click at [89, 167] on div "News" at bounding box center [104, 171] width 180 height 20
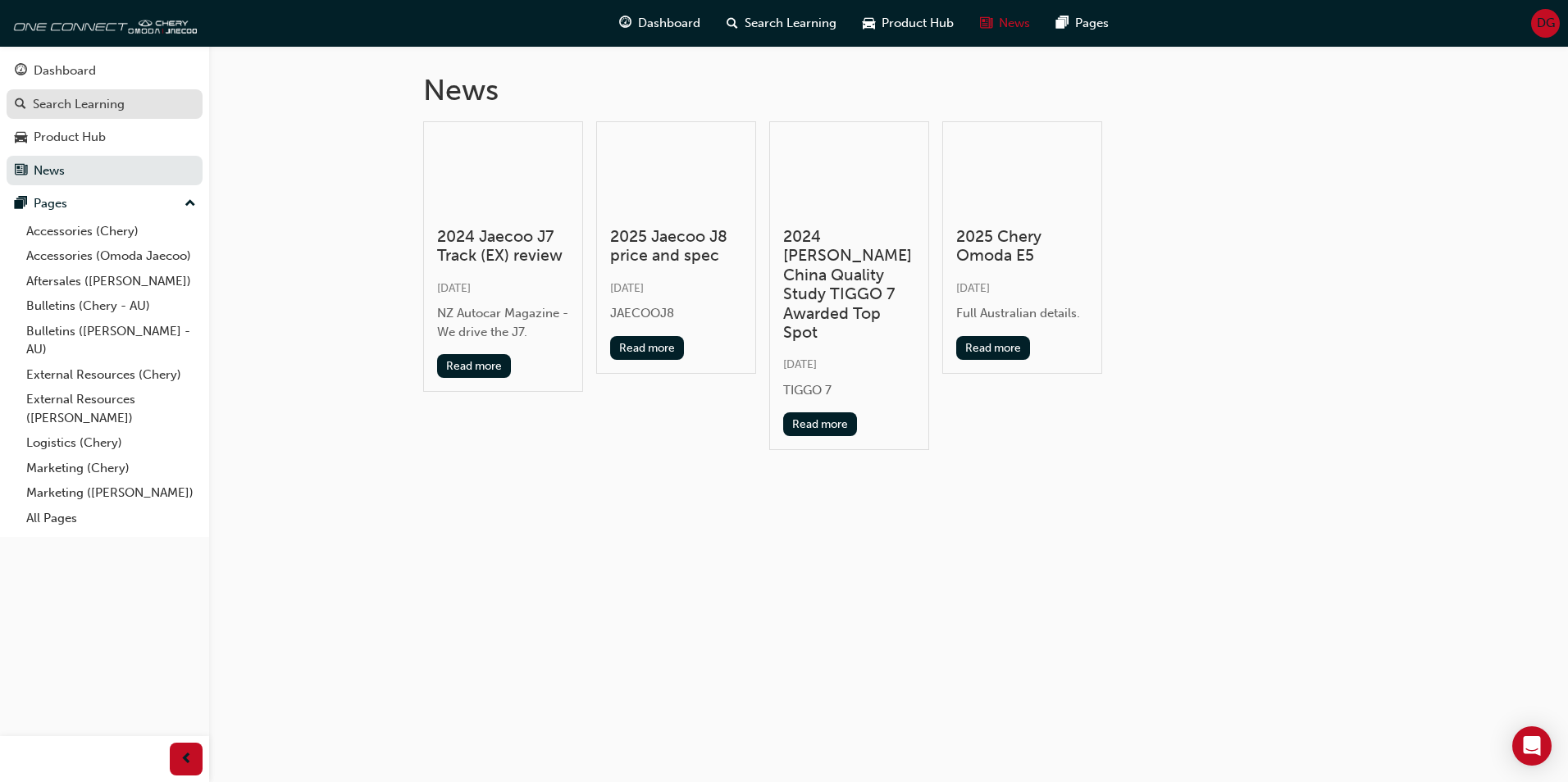
click at [121, 100] on div "Search Learning" at bounding box center [79, 104] width 92 height 18
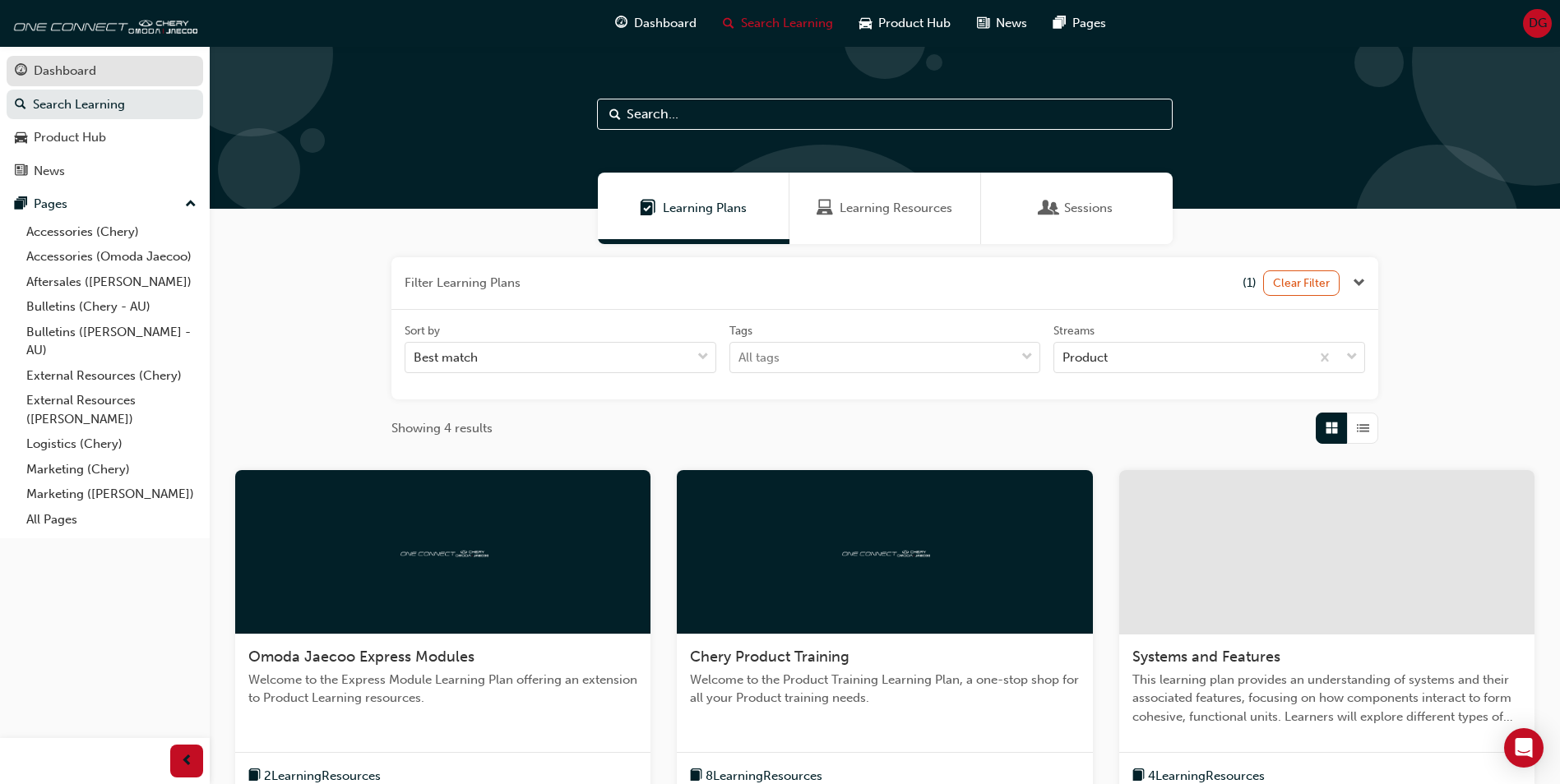
click at [134, 71] on div "Dashboard" at bounding box center [104, 71] width 180 height 20
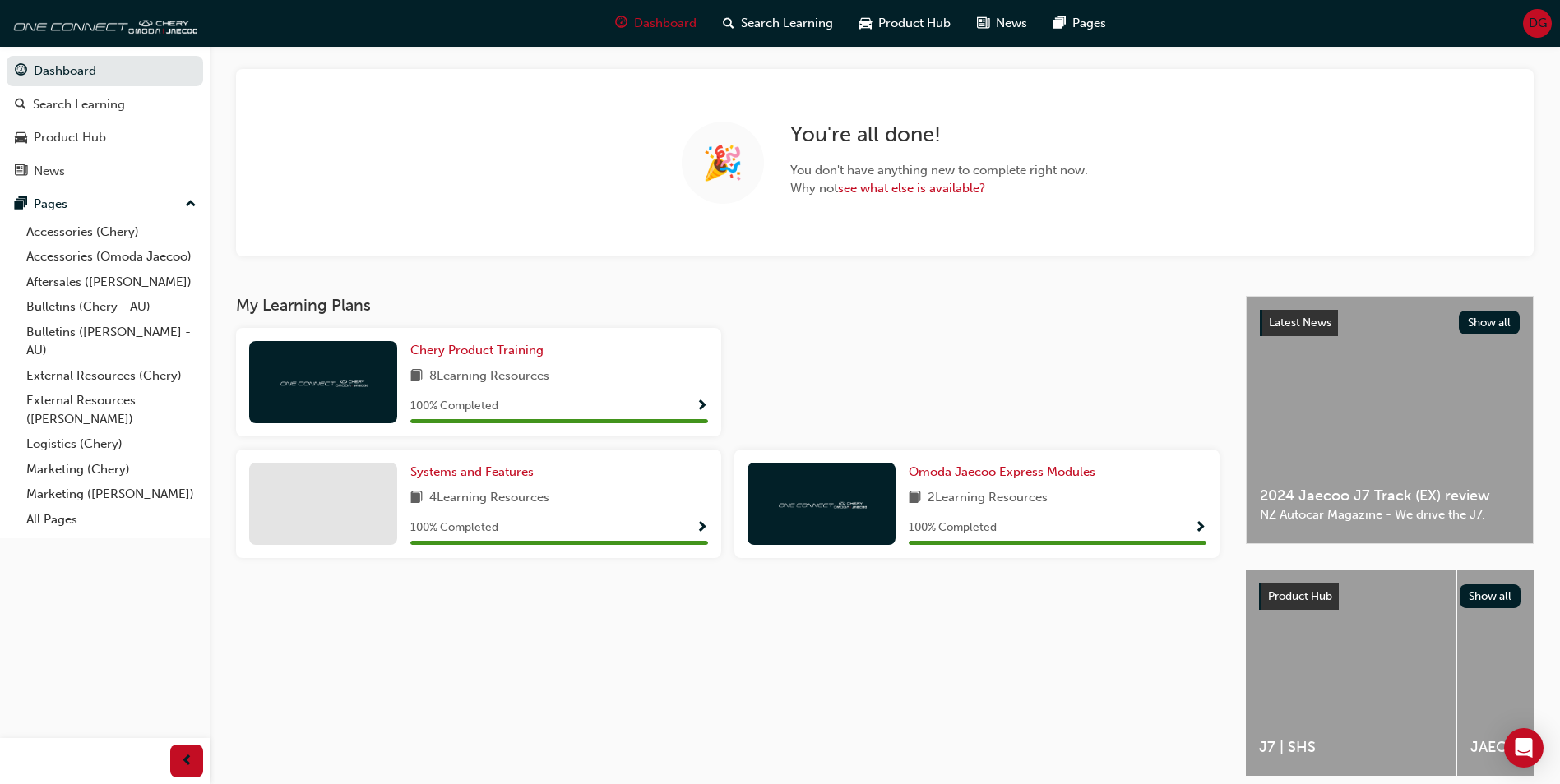
scroll to position [148, 0]
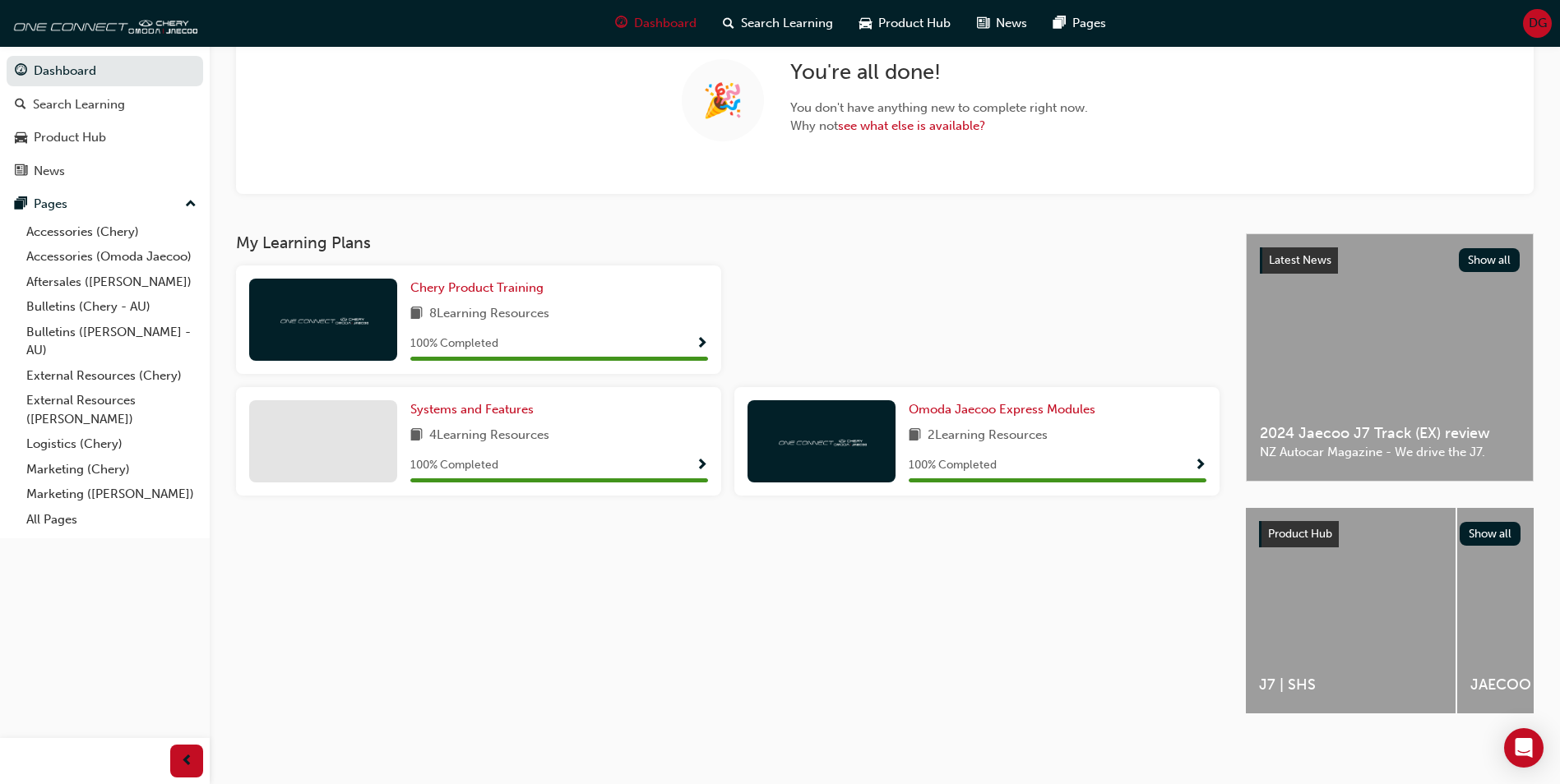
click at [453, 325] on div "Chery Product Training 8 Learning Resources 100 % Completed" at bounding box center [559, 320] width 297 height 82
click at [481, 253] on div "My Learning Plans Chery Product Training 8 Learning Resources 100 % Completed S…" at bounding box center [741, 371] width 1010 height 275
click at [476, 296] on div "Chery Product Training 8 Learning Resources 100 % Completed" at bounding box center [559, 320] width 297 height 82
click at [488, 281] on span "Chery Product Training" at bounding box center [477, 288] width 133 height 15
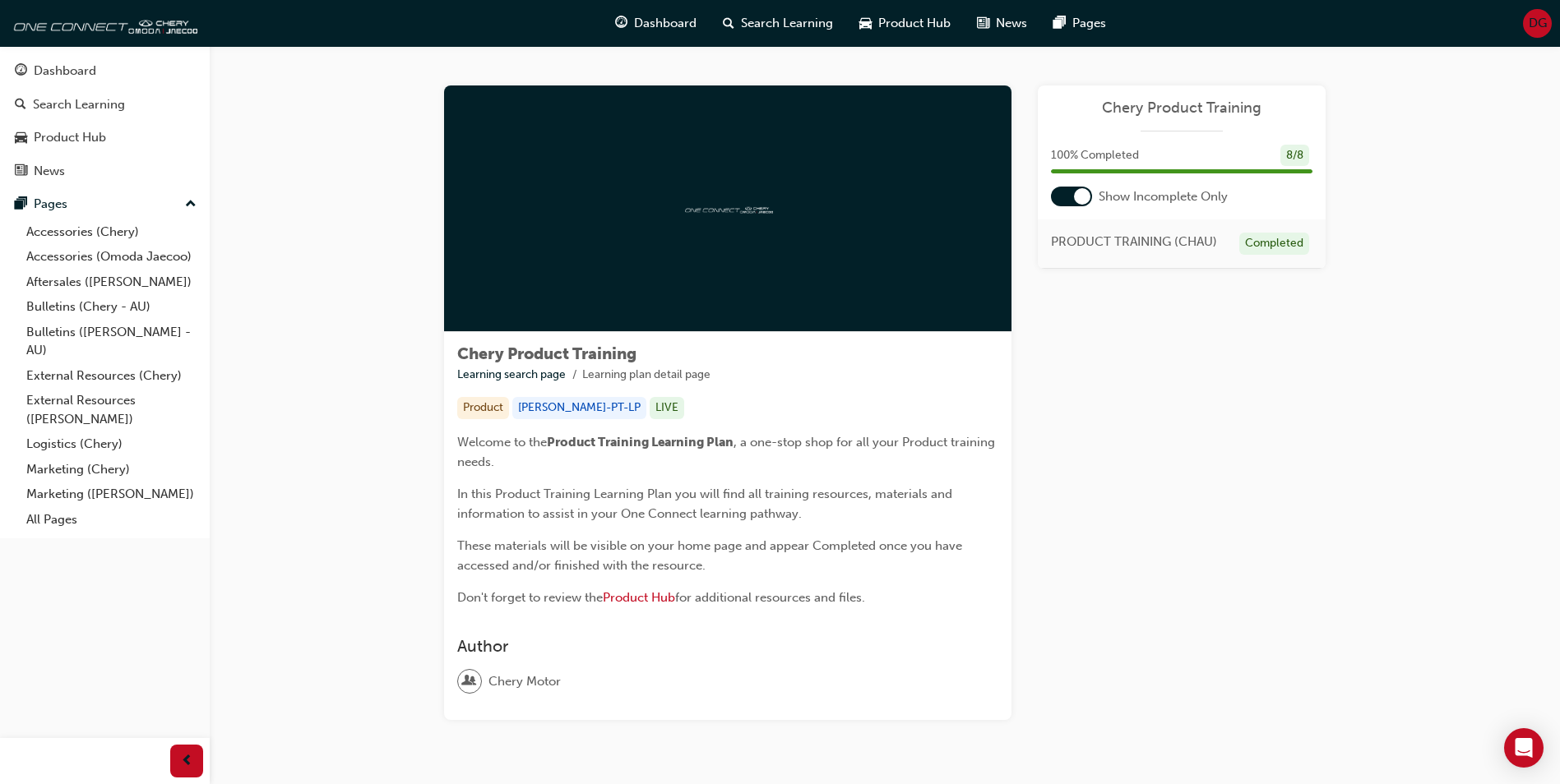
click at [1079, 199] on div at bounding box center [1082, 197] width 17 height 17
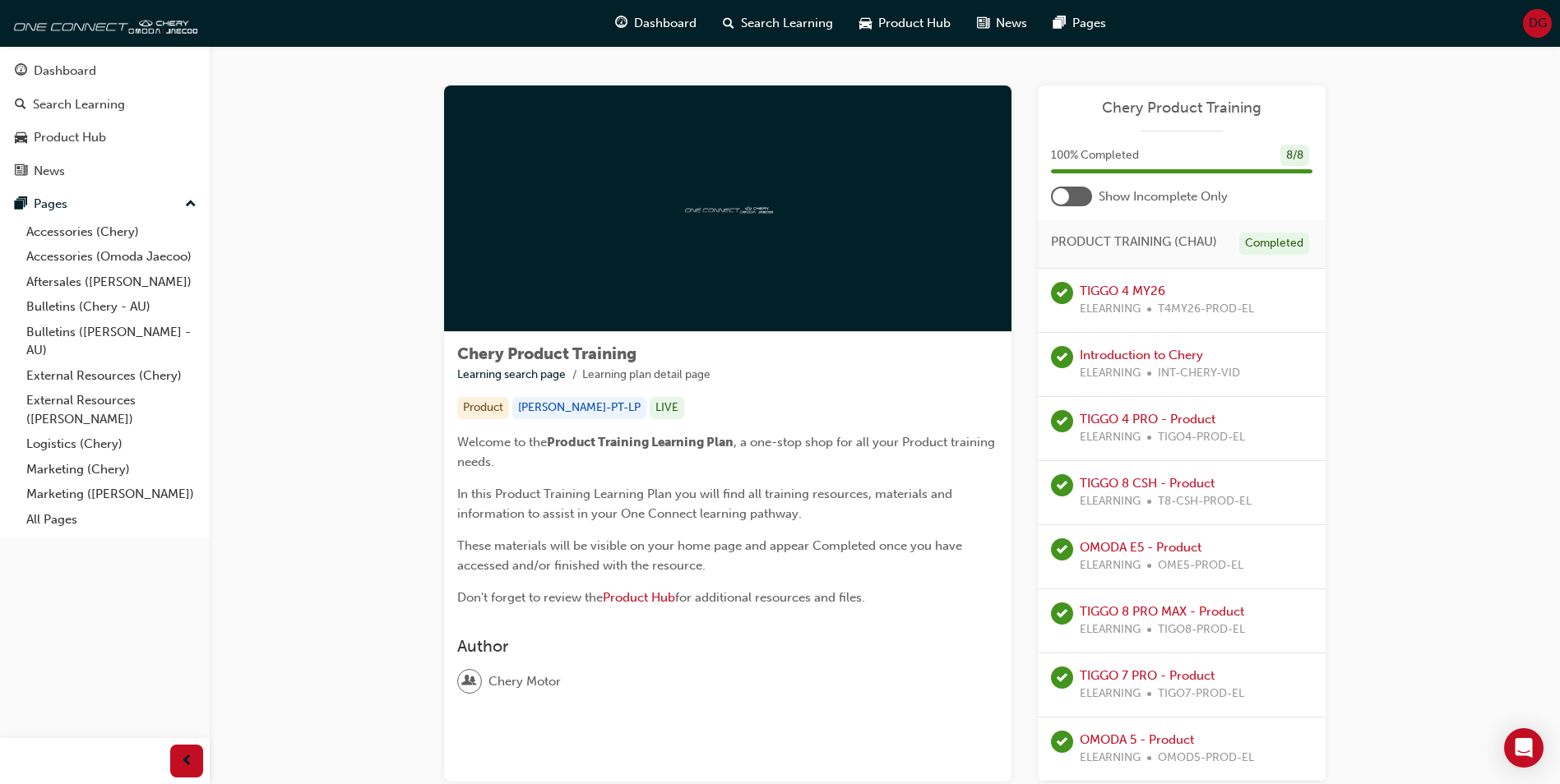
scroll to position [82, 0]
